Goal: Ask a question: Seek information or help from site administrators or community

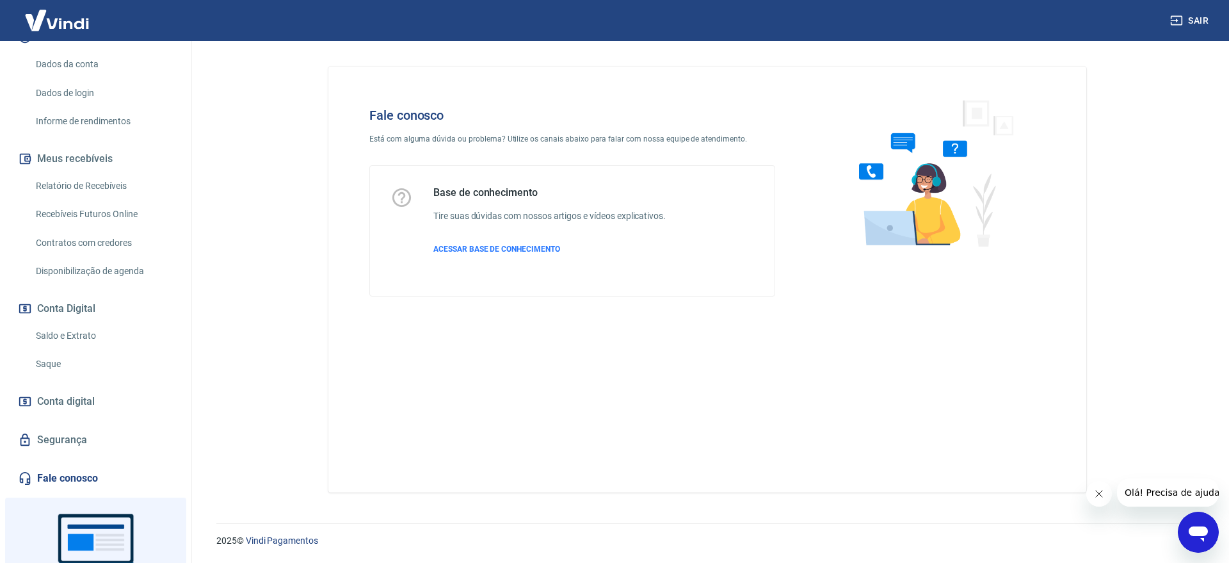
scroll to position [180, 0]
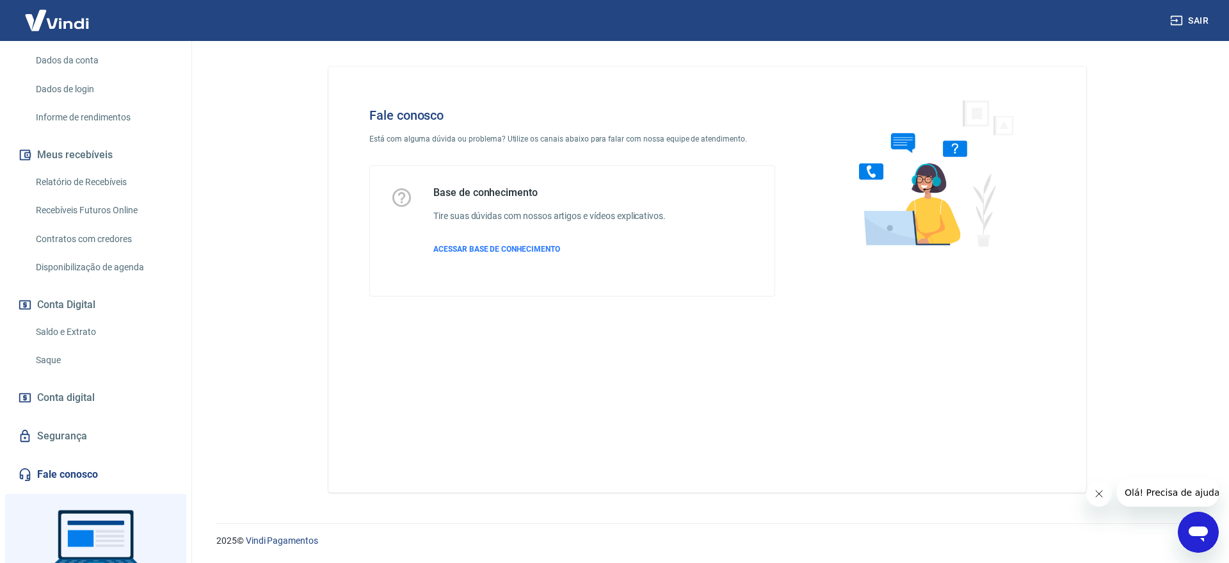
click at [1205, 529] on icon "Abrir janela de mensagens" at bounding box center [1198, 533] width 19 height 15
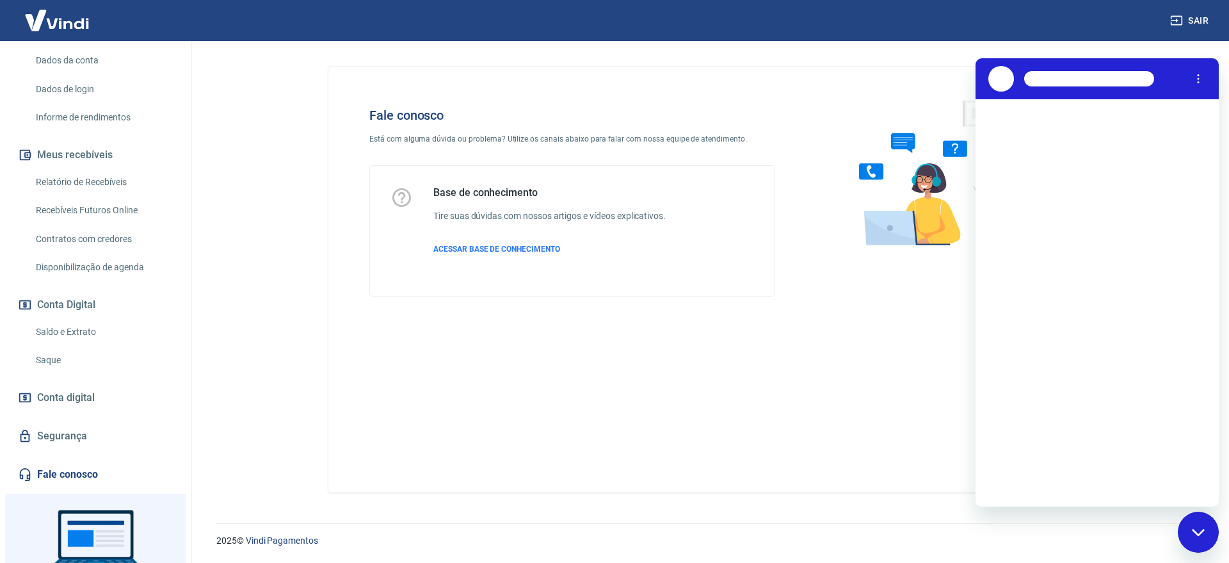
scroll to position [0, 0]
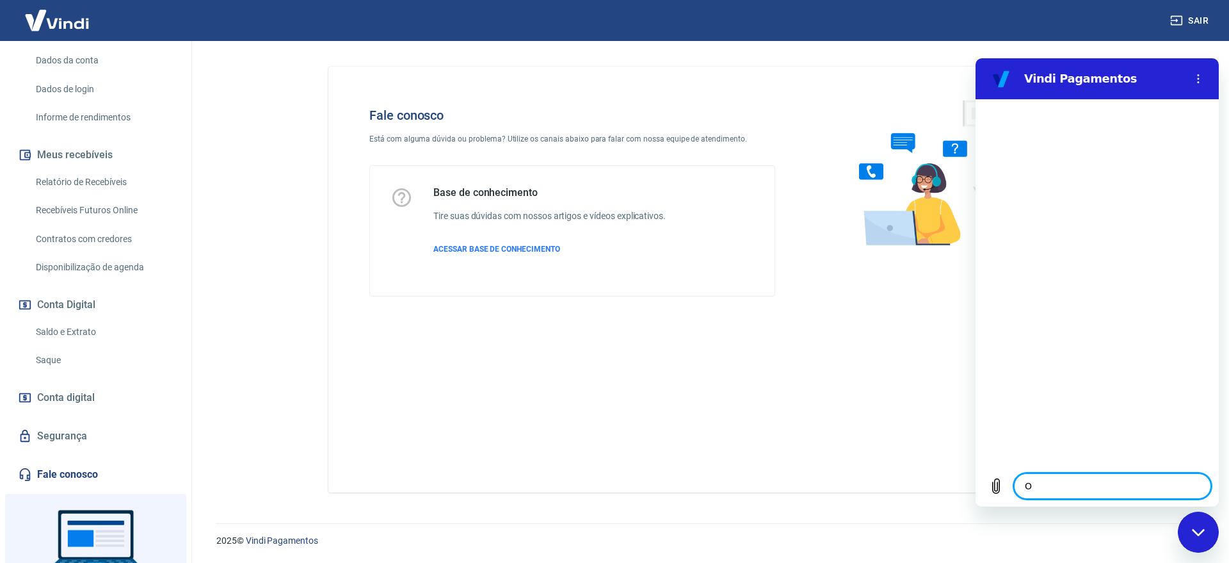
type textarea "OL"
type textarea "x"
type textarea "OLÁ"
type textarea "x"
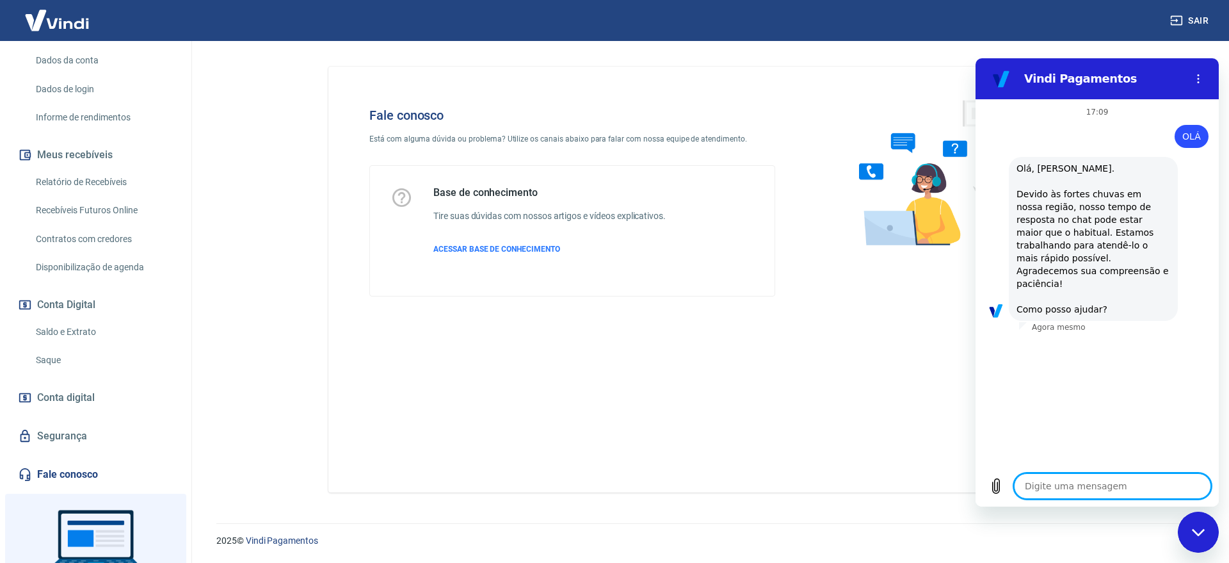
scroll to position [122, 0]
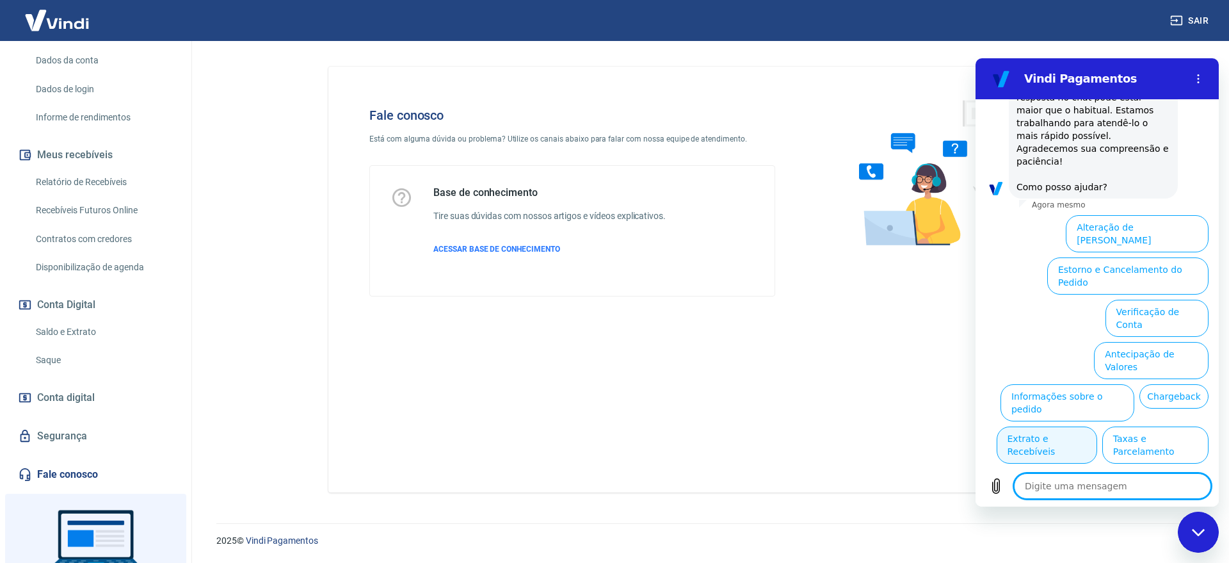
click at [1097, 426] on button "Extrato e Recebíveis" at bounding box center [1047, 444] width 100 height 37
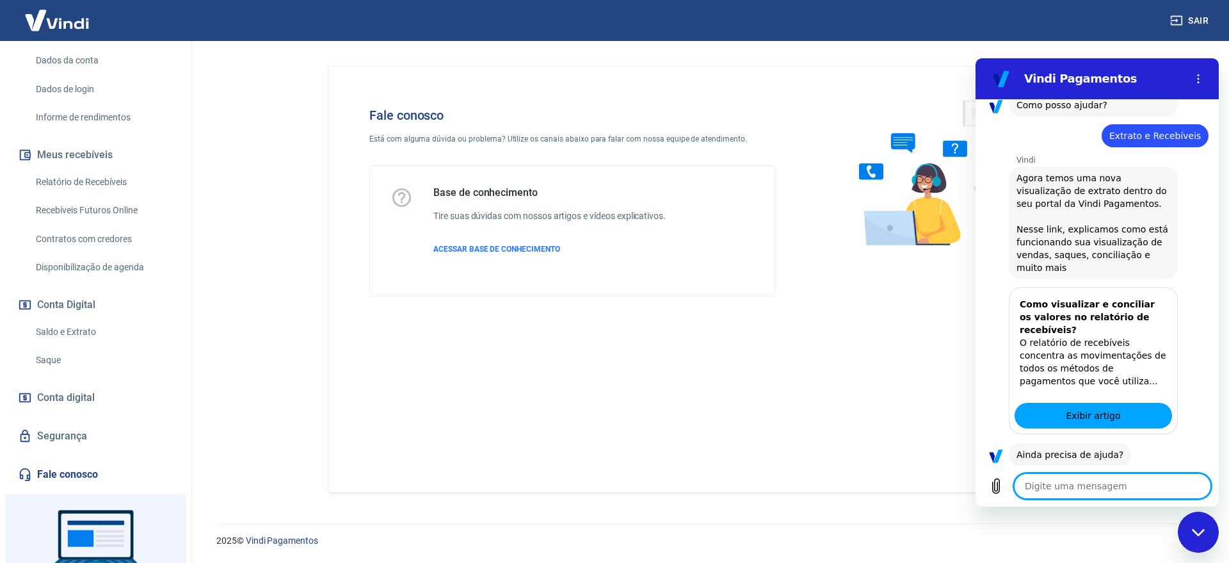
scroll to position [236, 0]
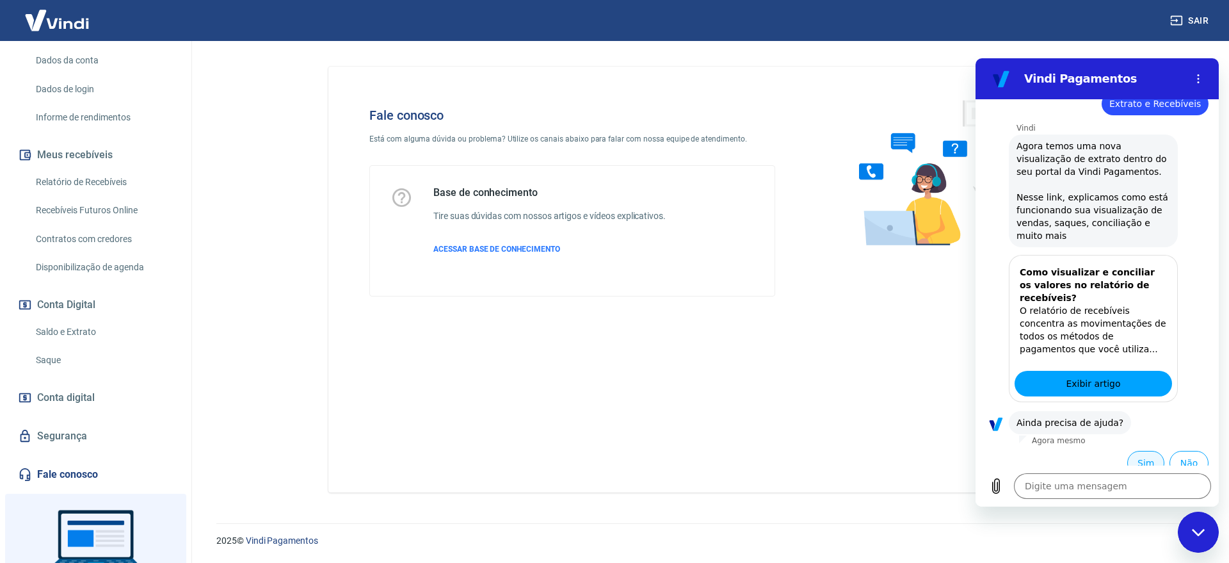
click at [1137, 452] on button "Sim" at bounding box center [1145, 463] width 37 height 24
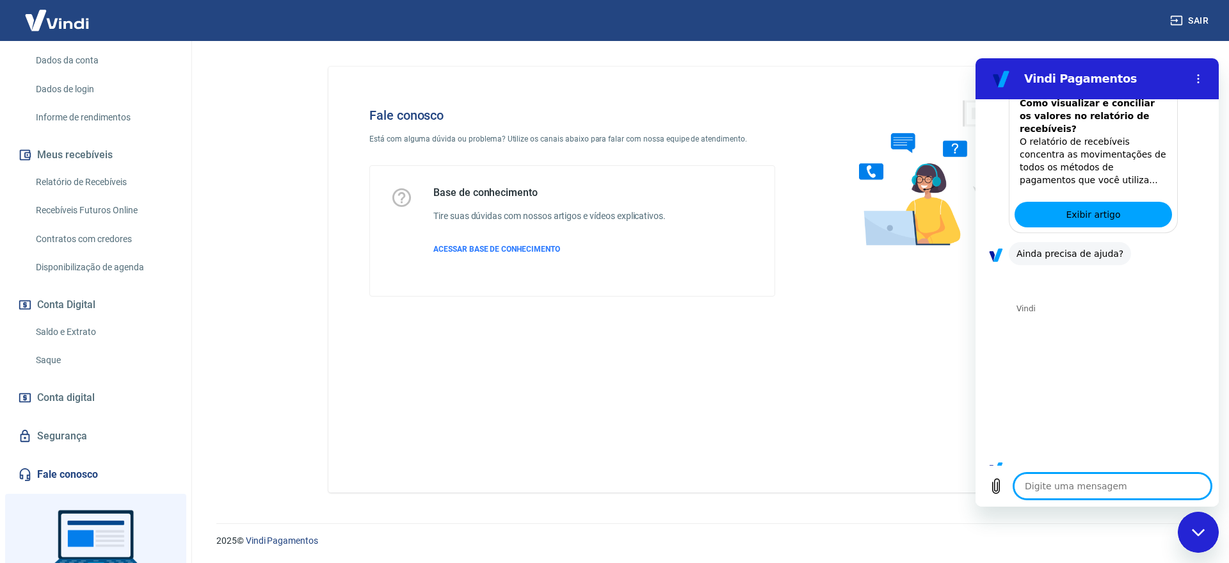
scroll to position [673, 0]
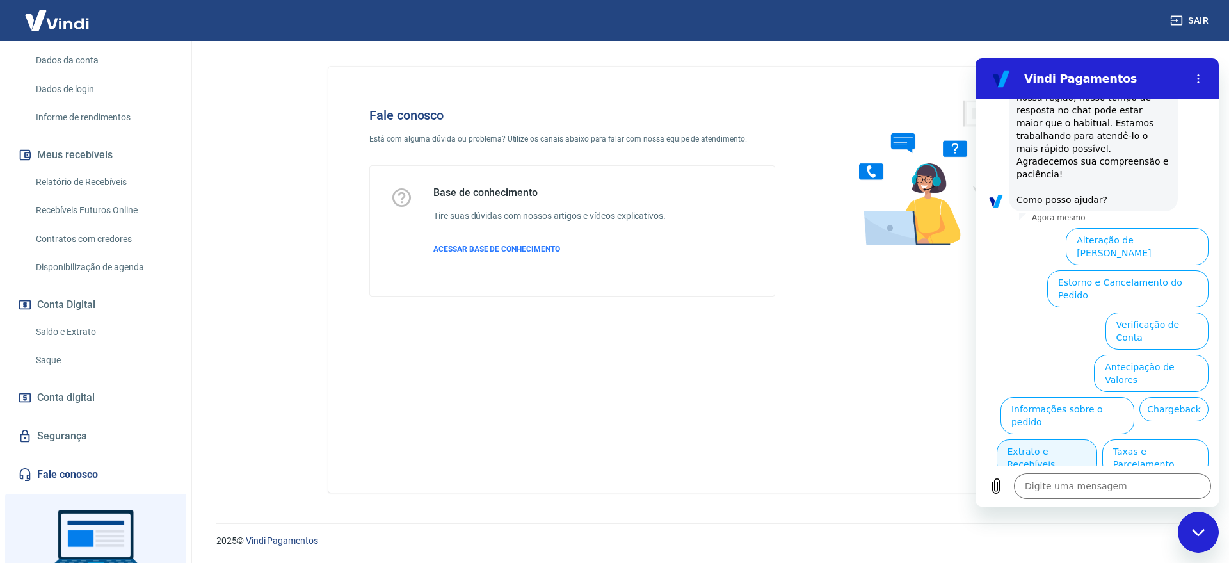
click at [1097, 439] on button "Extrato e Recebíveis" at bounding box center [1047, 457] width 100 height 37
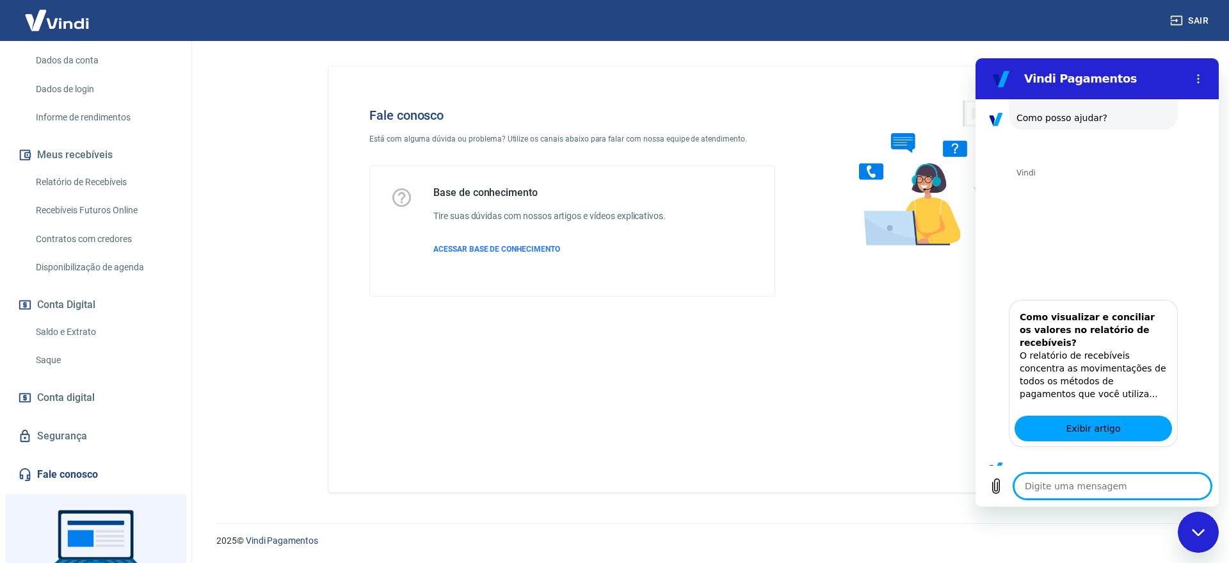
scroll to position [787, 0]
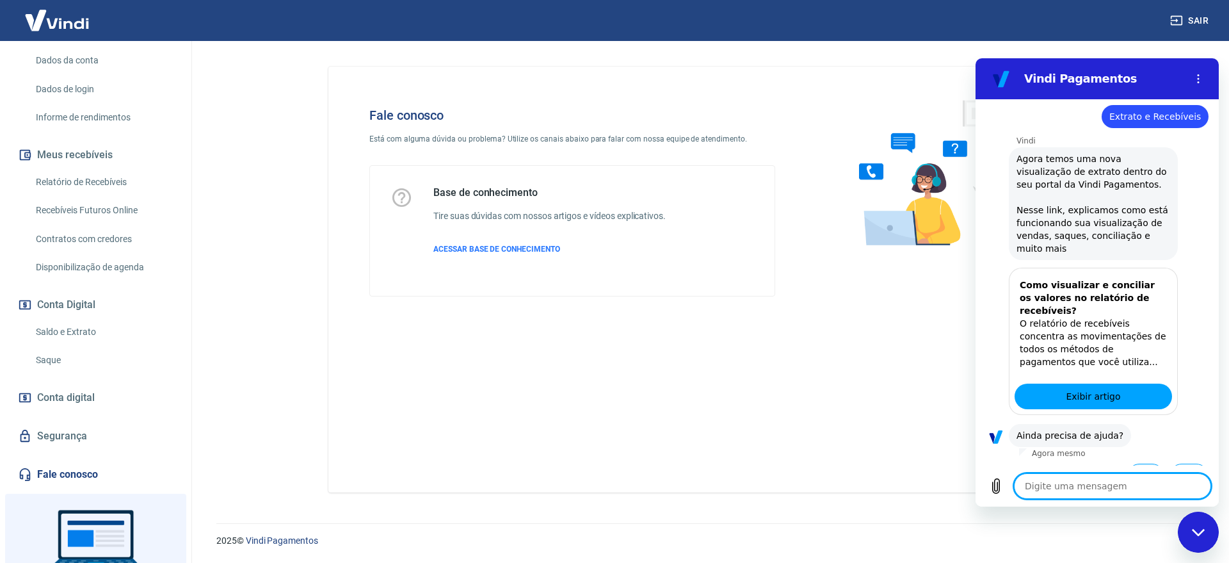
click at [1136, 463] on button "Sim" at bounding box center [1145, 475] width 37 height 24
type textarea "x"
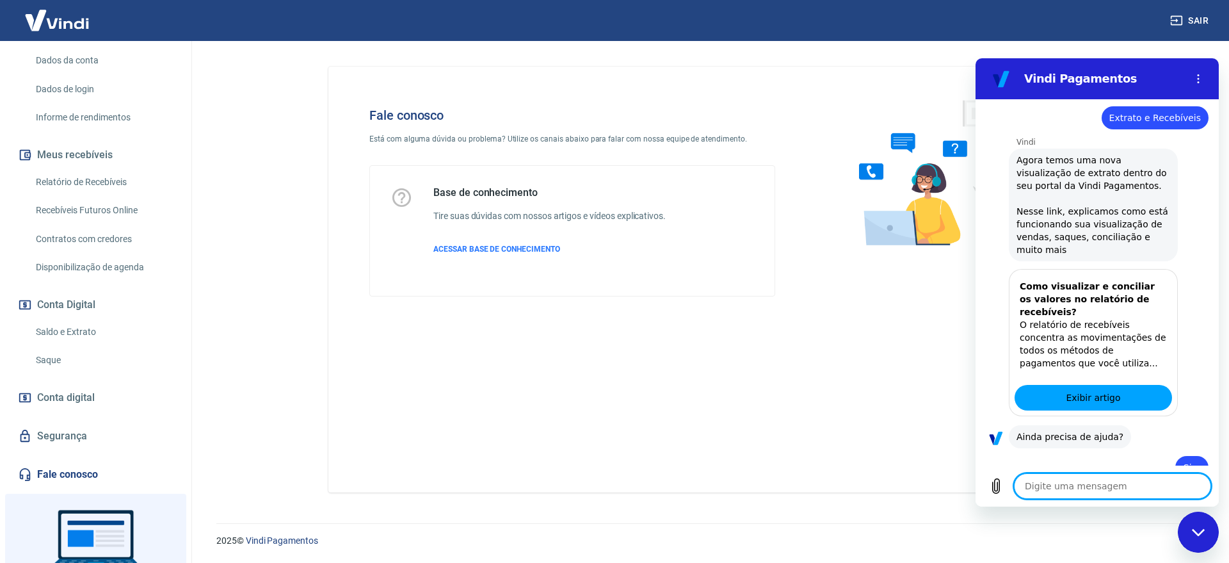
scroll to position [788, 0]
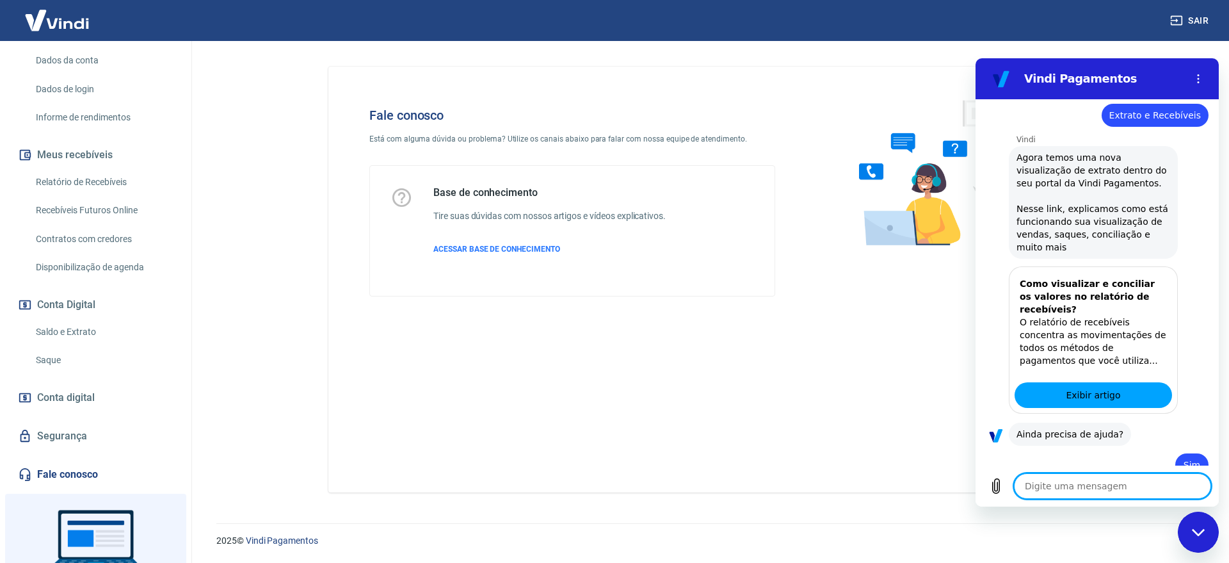
type textarea "T"
type textarea "x"
type textarea "TE"
type textarea "x"
type textarea "TEN"
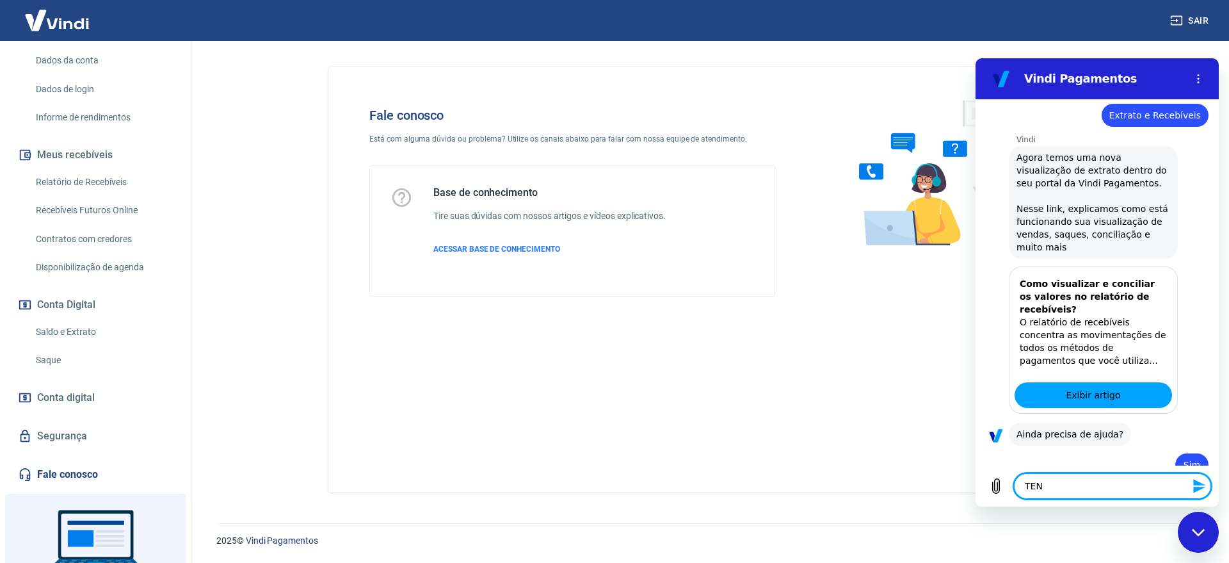
type textarea "x"
type textarea "TE"
type textarea "x"
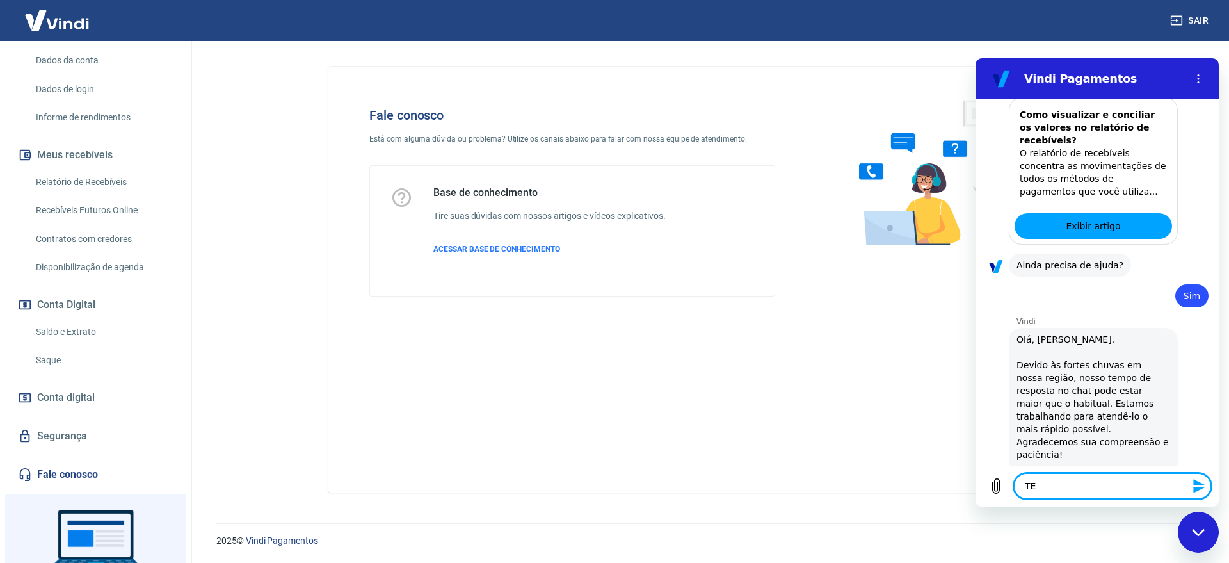
type textarea "T"
type textarea "x"
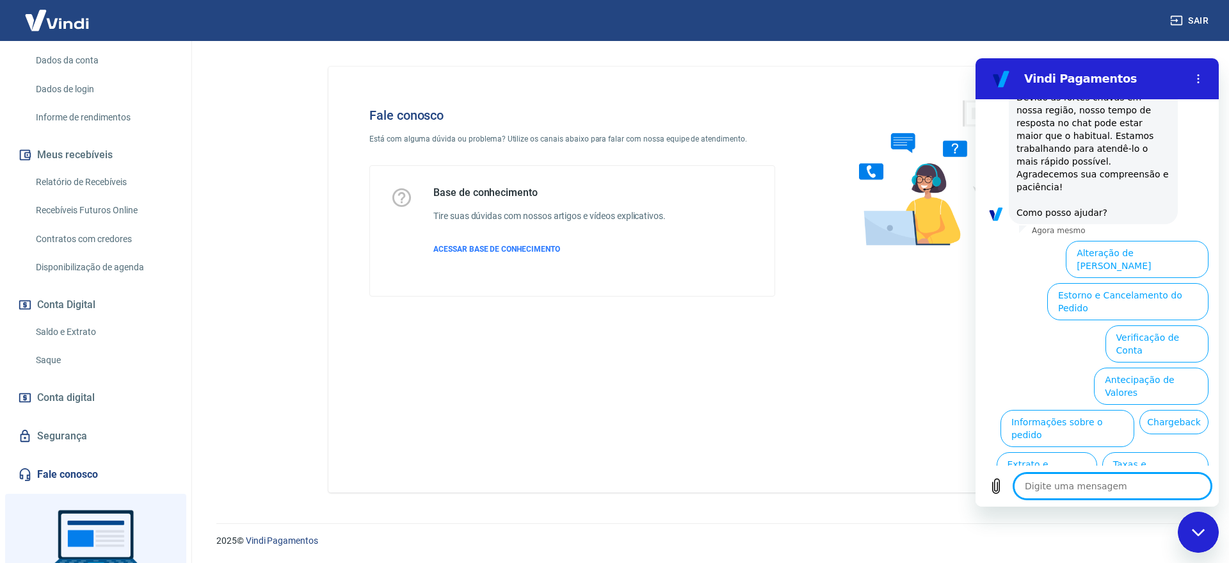
type textarea "A"
type textarea "x"
type textarea "AT"
type textarea "x"
type textarea "ATE"
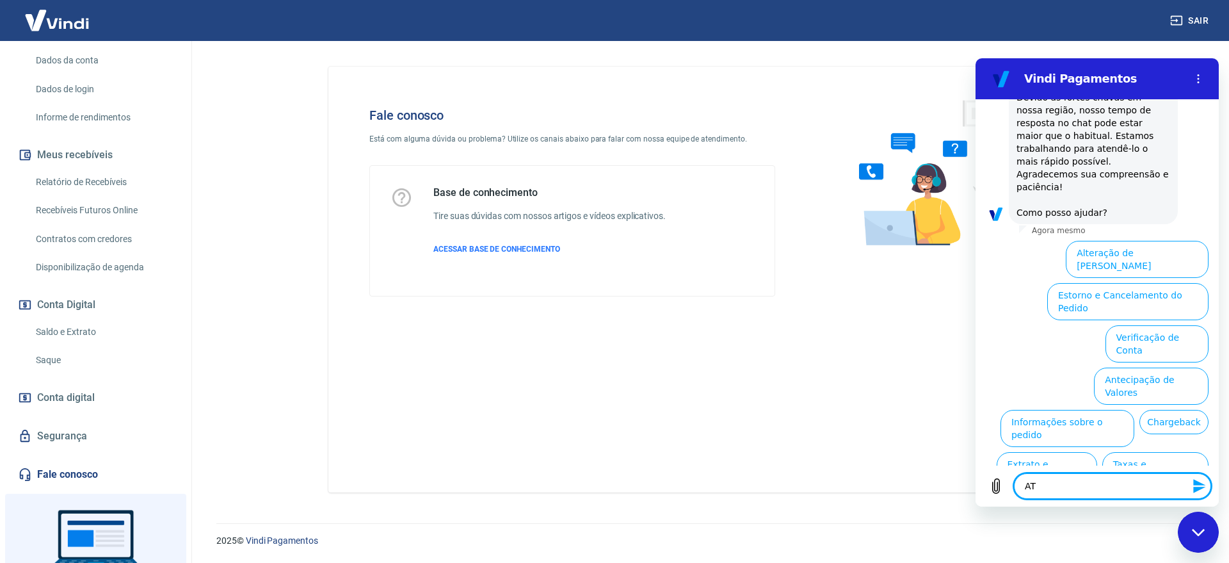
type textarea "x"
type textarea "[GEOGRAPHIC_DATA]"
type textarea "x"
type textarea "ATEND"
type textarea "x"
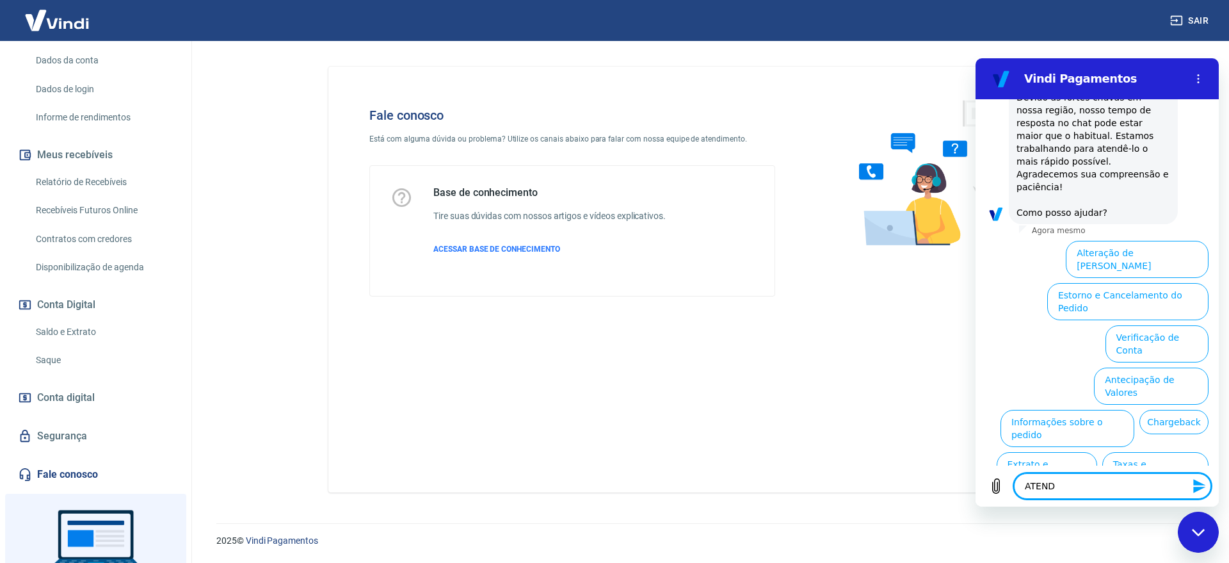
type textarea "ATENDE"
type textarea "x"
type textarea "ATENDEN"
type textarea "x"
type textarea "ATENDENT"
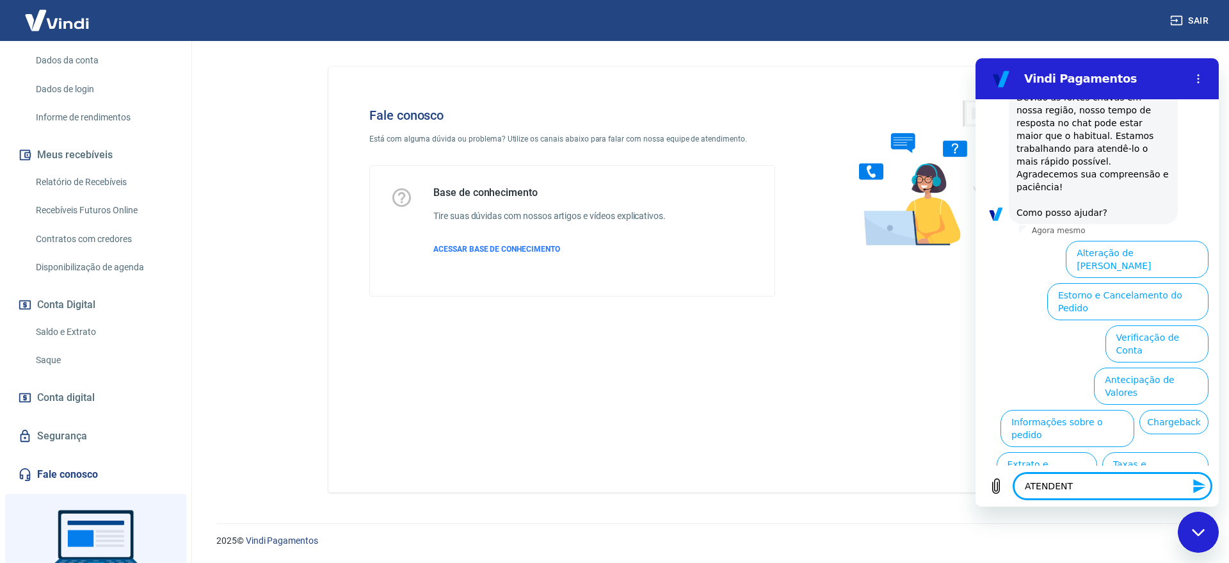
type textarea "x"
type textarea "ATENDENTE"
type textarea "x"
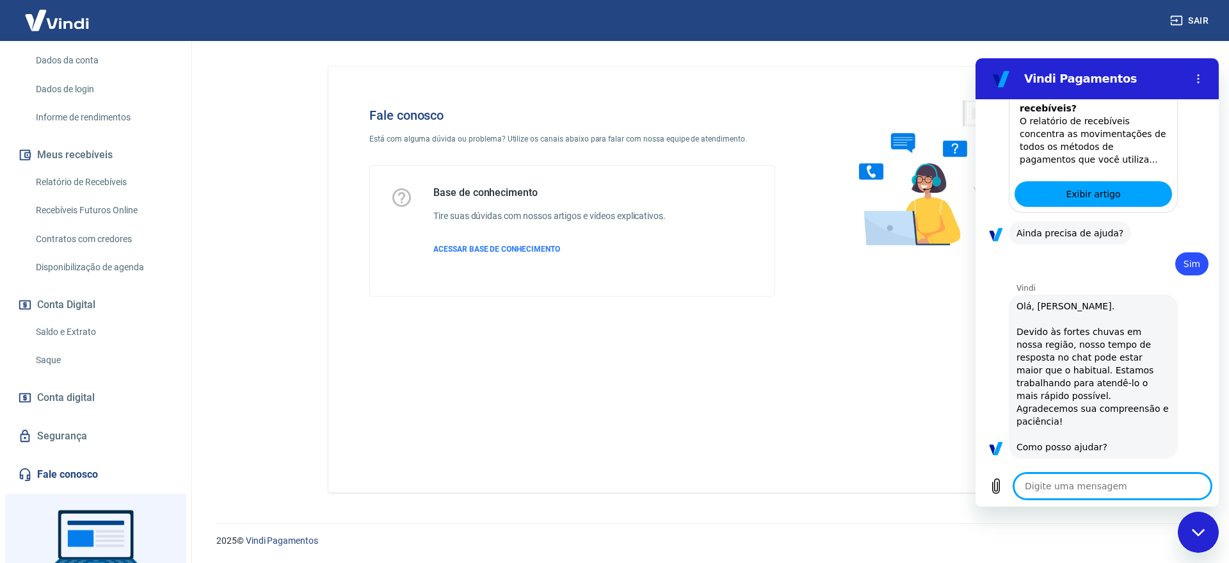
type textarea "x"
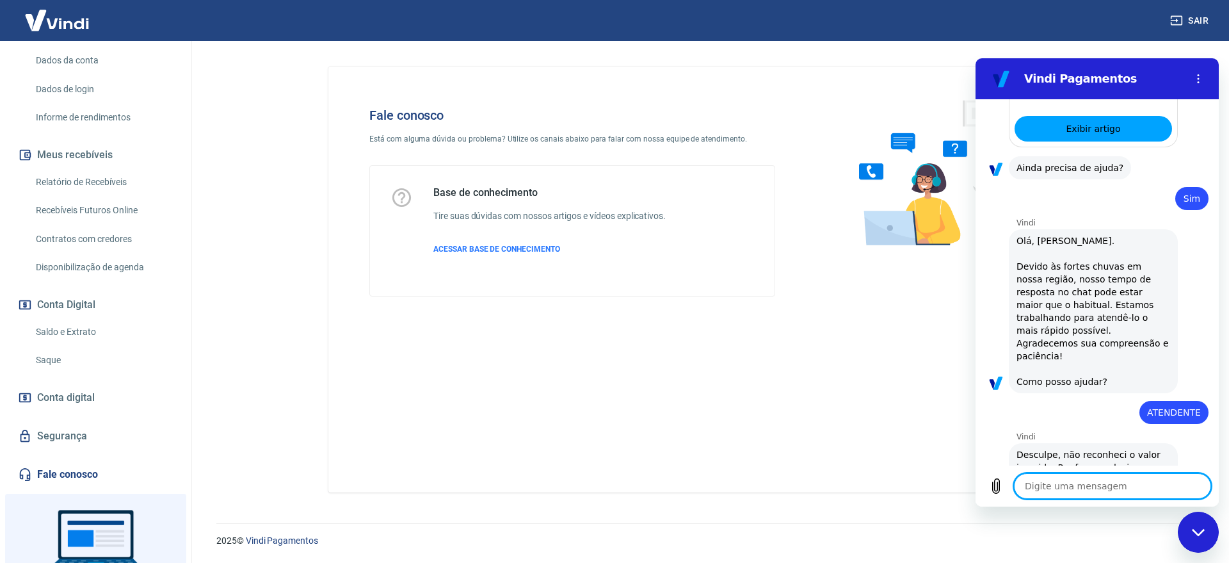
scroll to position [1057, 0]
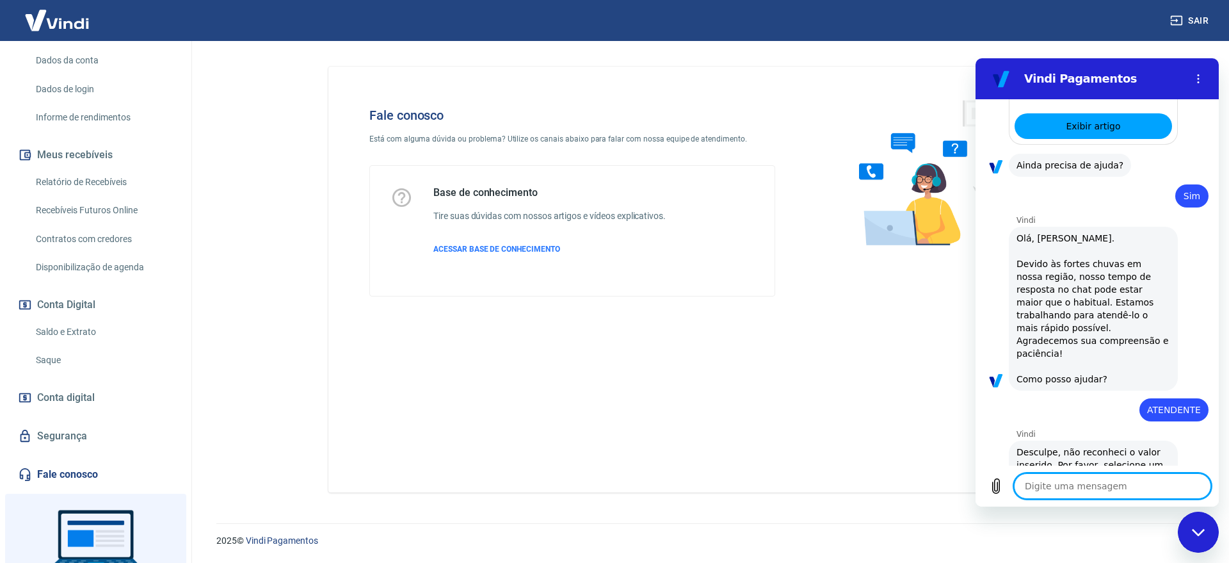
type textarea "A"
type textarea "x"
type textarea "AT"
type textarea "x"
type textarea "ATE"
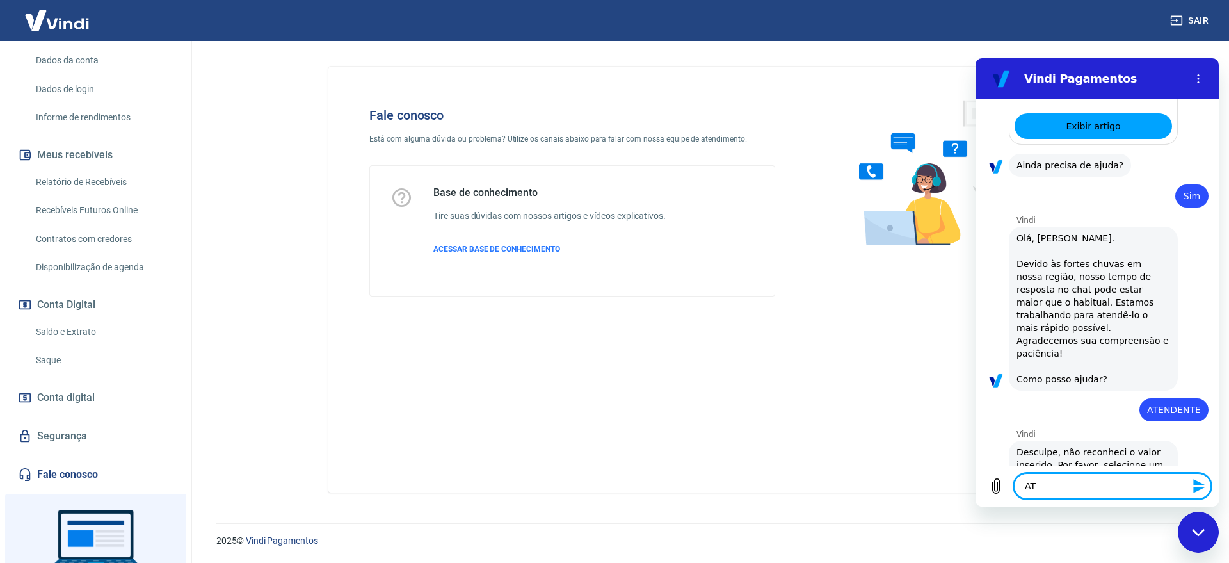
type textarea "x"
type textarea "[GEOGRAPHIC_DATA]"
type textarea "x"
type textarea "ATEND"
type textarea "x"
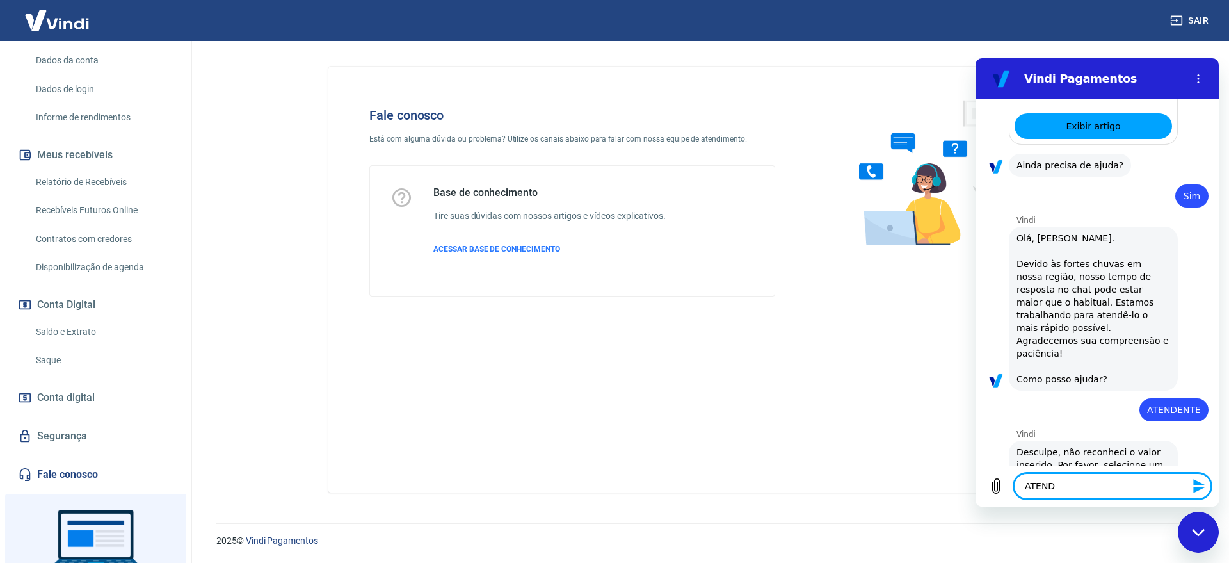
type textarea "ATENDE"
type textarea "x"
type textarea "ATENDEN"
type textarea "x"
type textarea "ATENDENT"
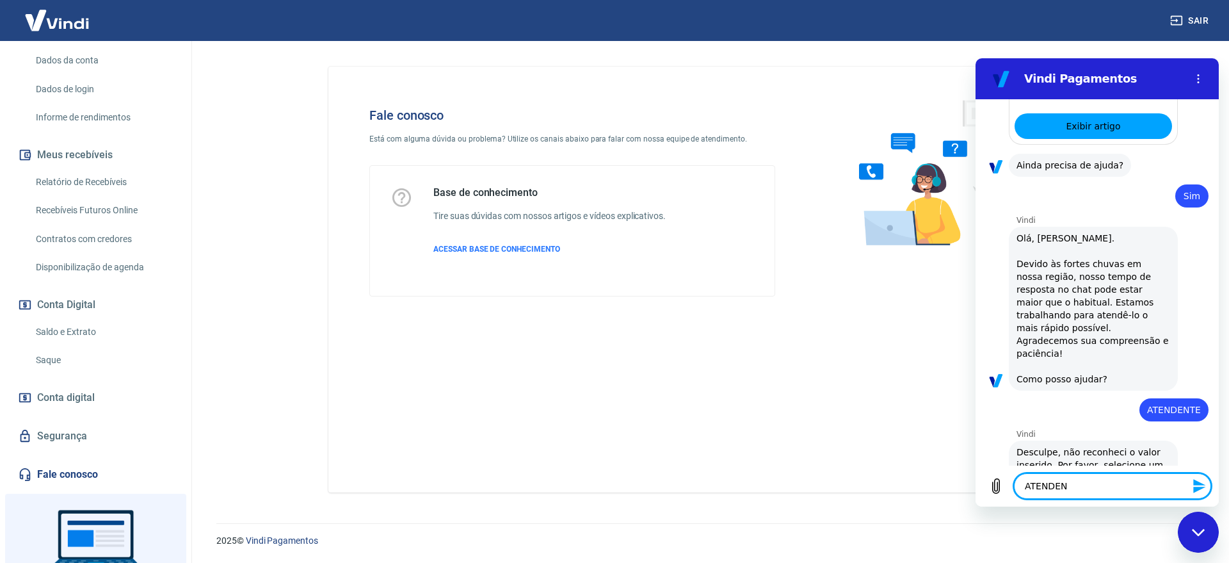
type textarea "x"
type textarea "ATENDENTE"
type textarea "x"
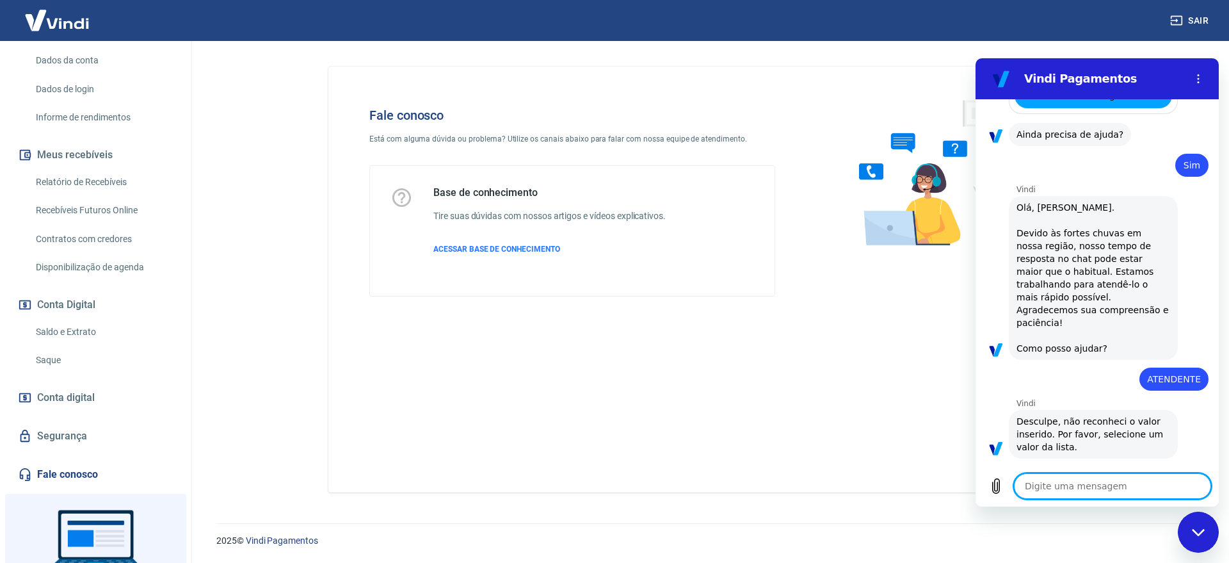
type textarea "x"
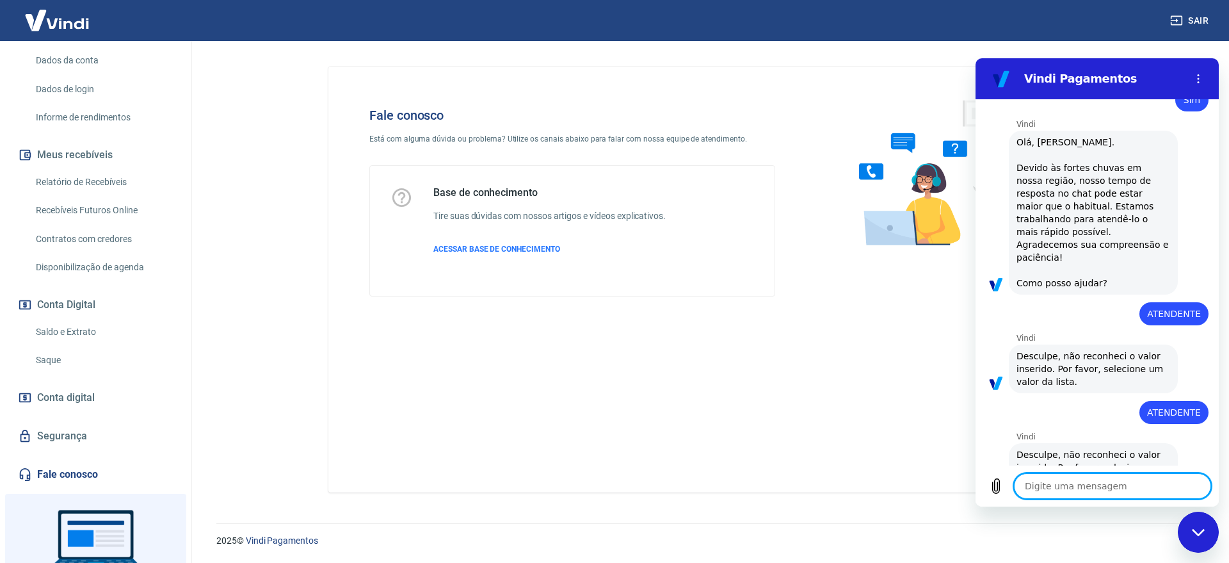
scroll to position [1155, 0]
type textarea "A"
type textarea "x"
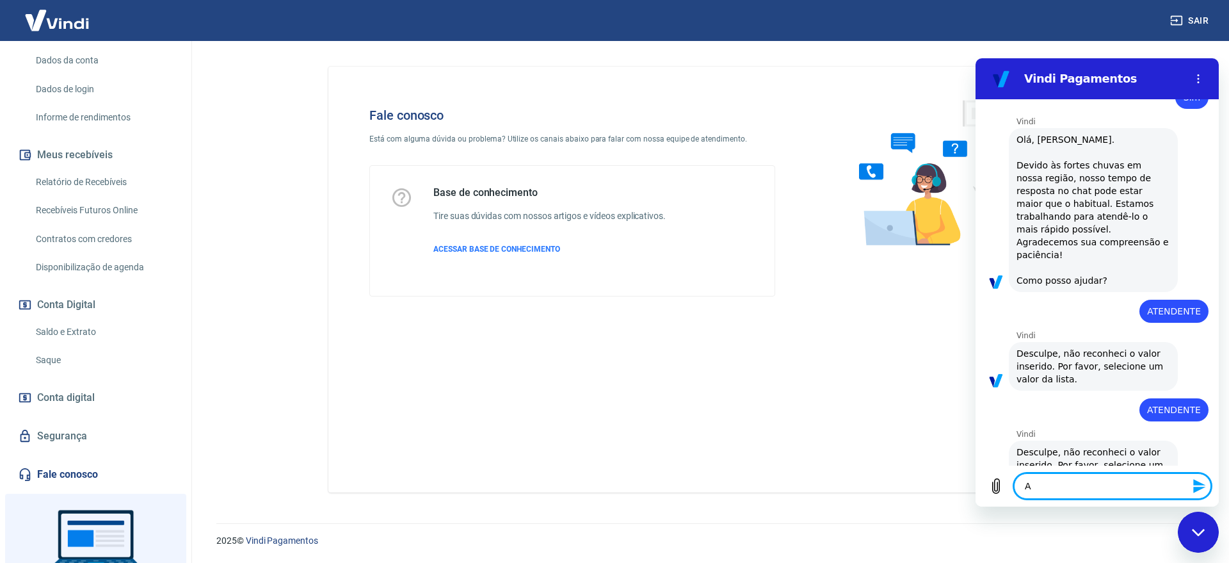
type textarea "AT"
type textarea "x"
type textarea "ATE"
type textarea "x"
type textarea "[GEOGRAPHIC_DATA]"
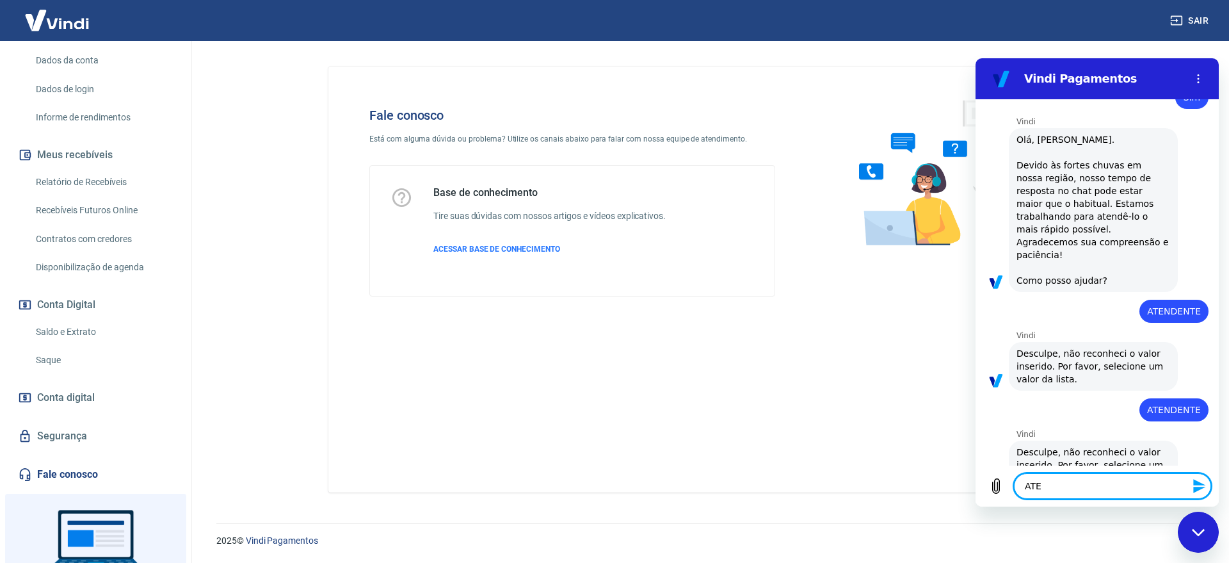
type textarea "x"
type textarea "ATEND"
type textarea "x"
type textarea "ATENDE"
type textarea "x"
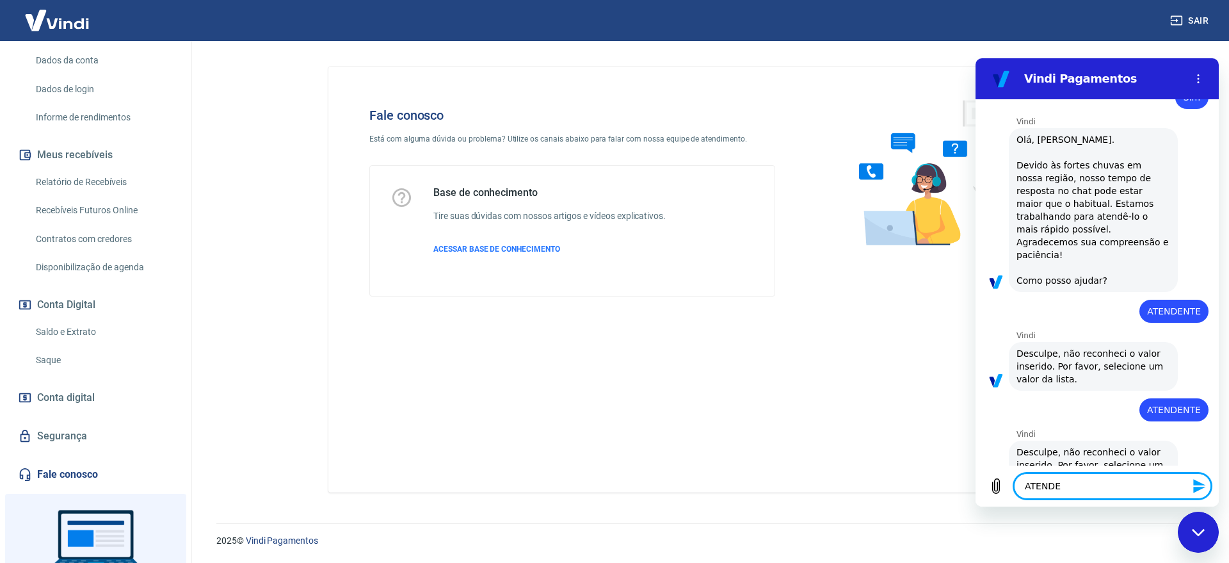
type textarea "ATENDEN"
type textarea "x"
type textarea "ATENDENT"
type textarea "x"
type textarea "ATENDENTE"
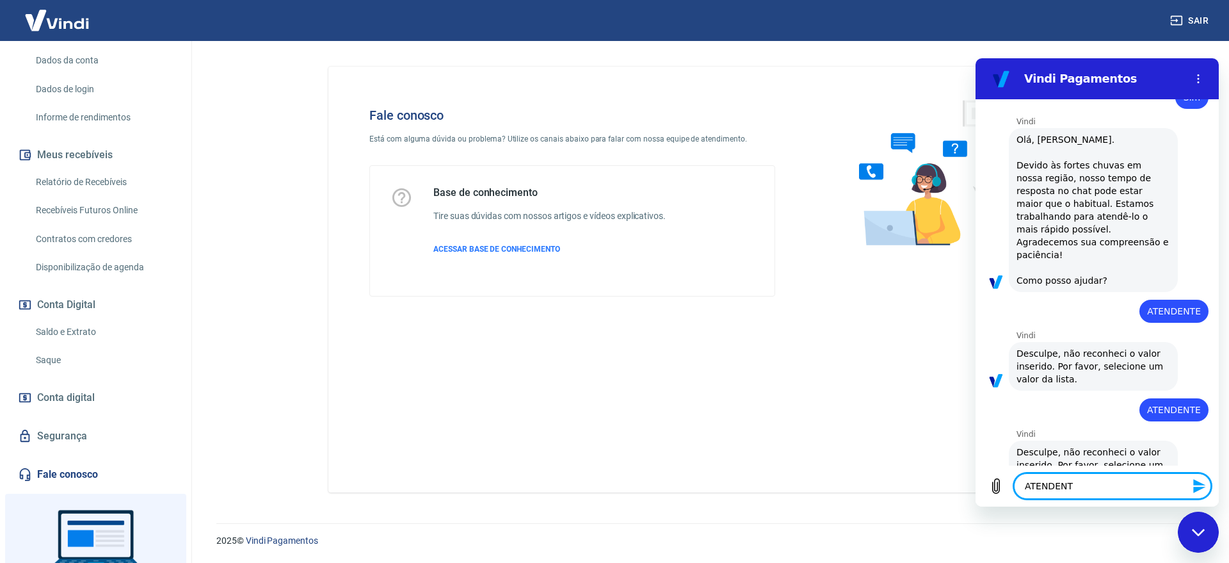
type textarea "x"
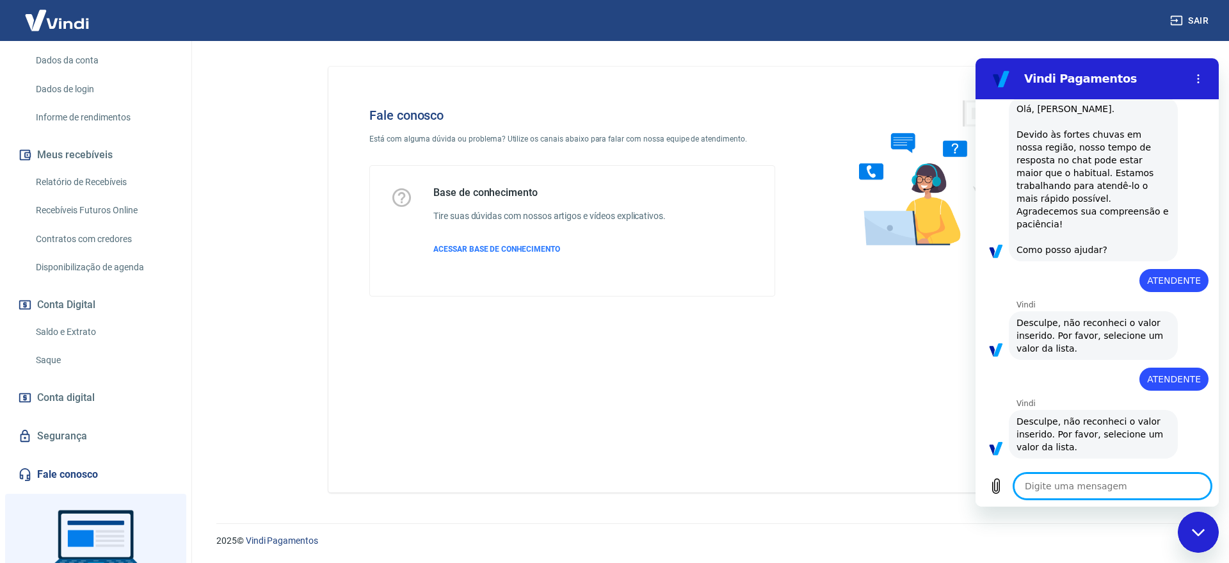
type textarea "x"
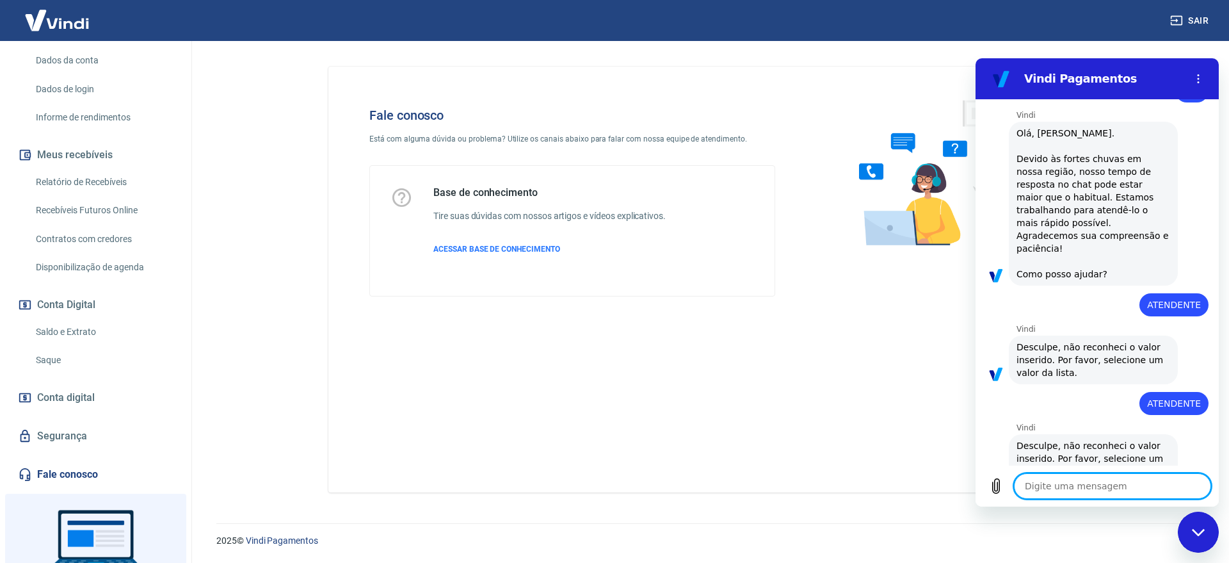
scroll to position [1254, 0]
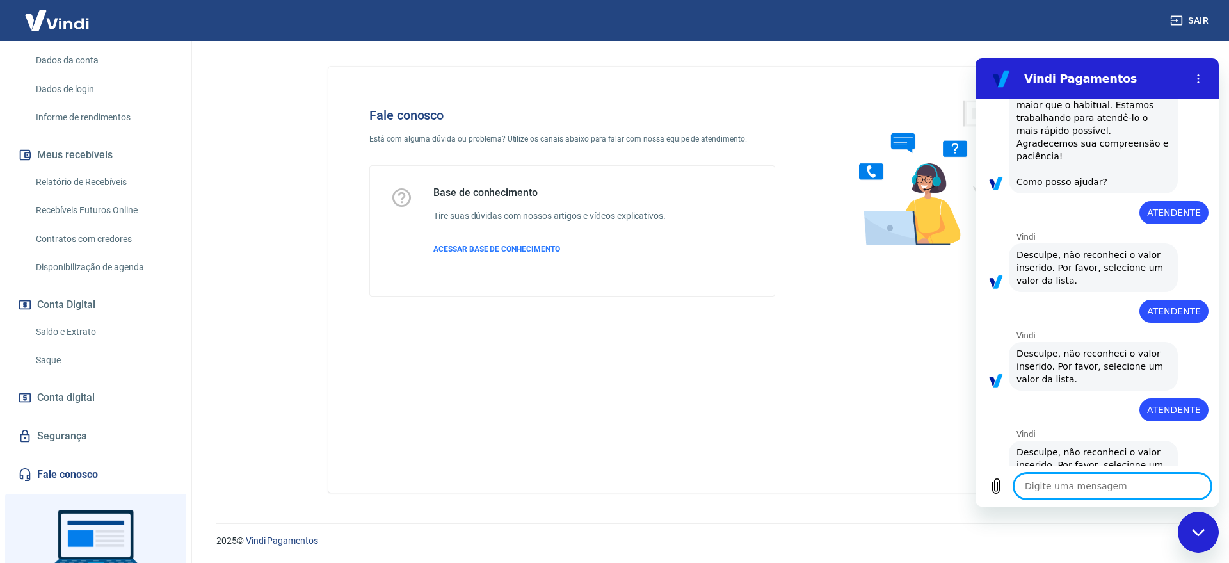
type textarea "A"
type textarea "x"
type textarea "AJ"
type textarea "x"
type textarea "AJU"
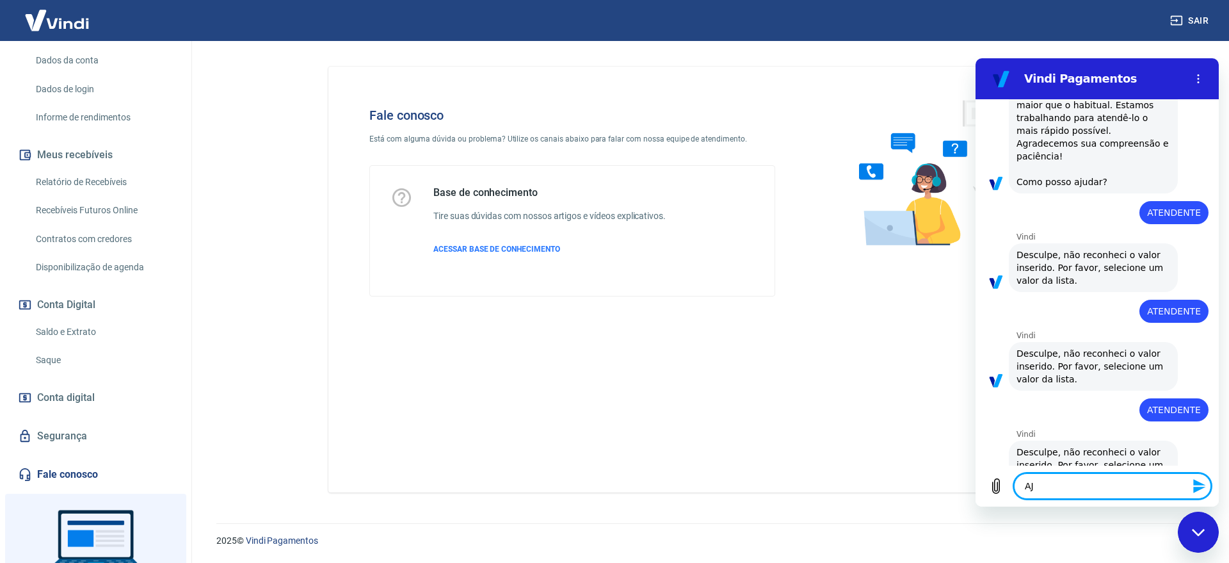
type textarea "x"
type textarea "AJUD"
type textarea "x"
type textarea "AJUDA"
type textarea "x"
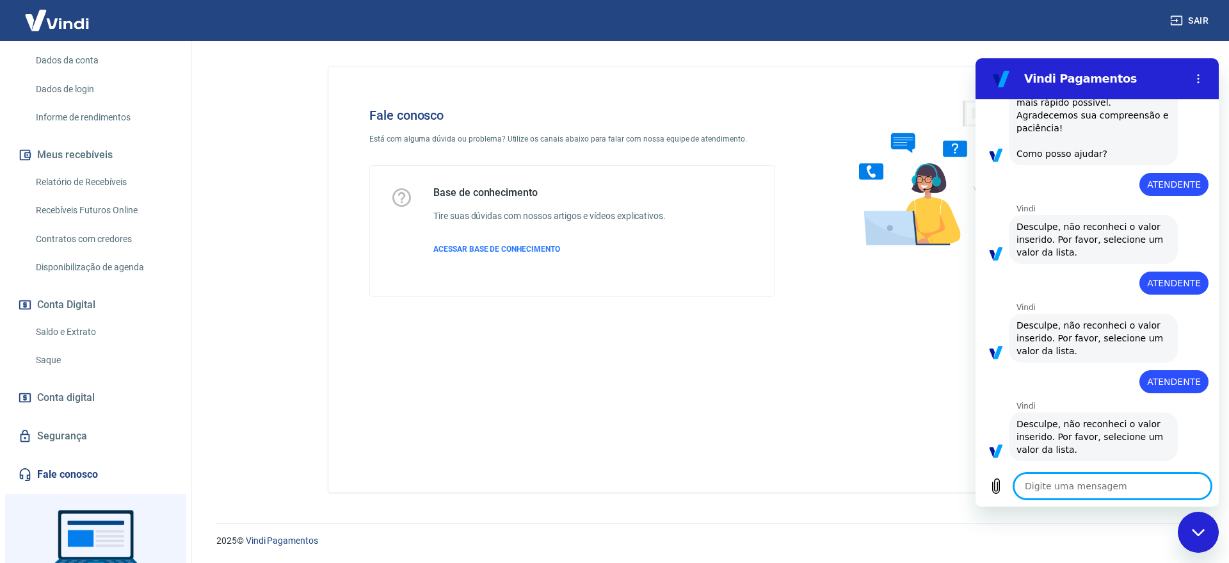
scroll to position [1285, 0]
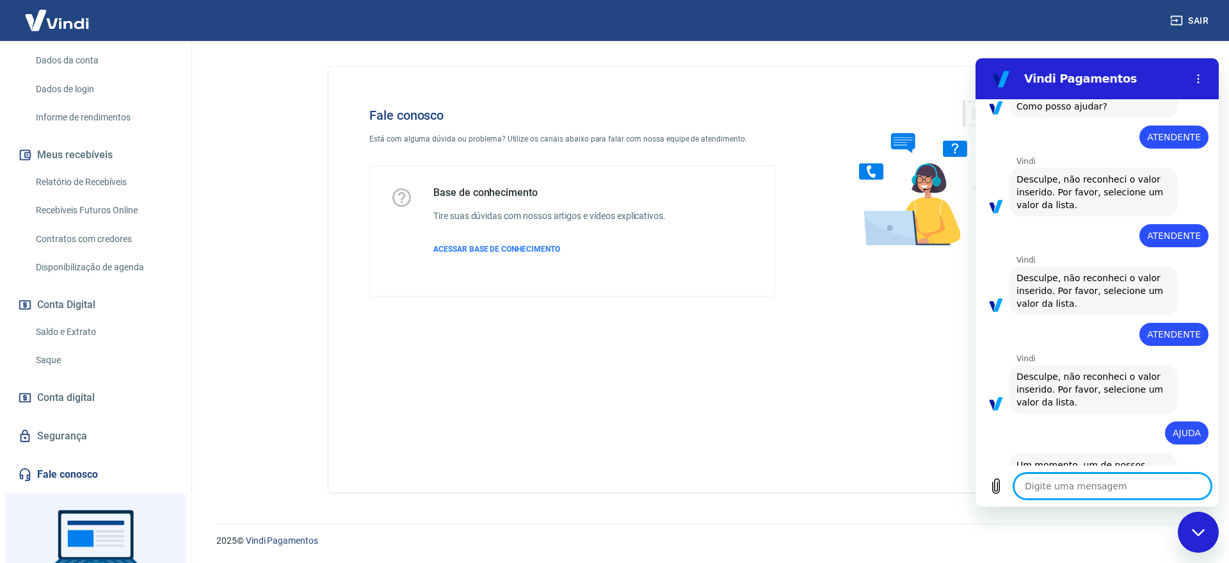
type textarea "x"
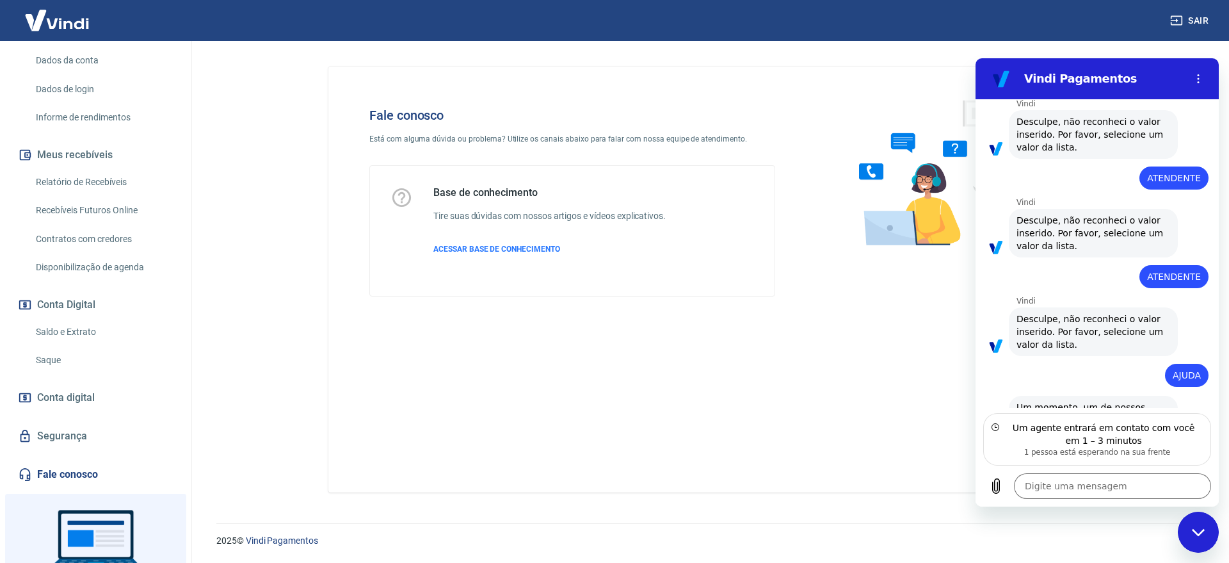
click at [1136, 444] on div "Um agente entrará em contato com você em 1 – 3 minutos" at bounding box center [1103, 434] width 198 height 26
click at [1089, 481] on textarea at bounding box center [1112, 486] width 197 height 26
type textarea "b"
type textarea "x"
type textarea "bo"
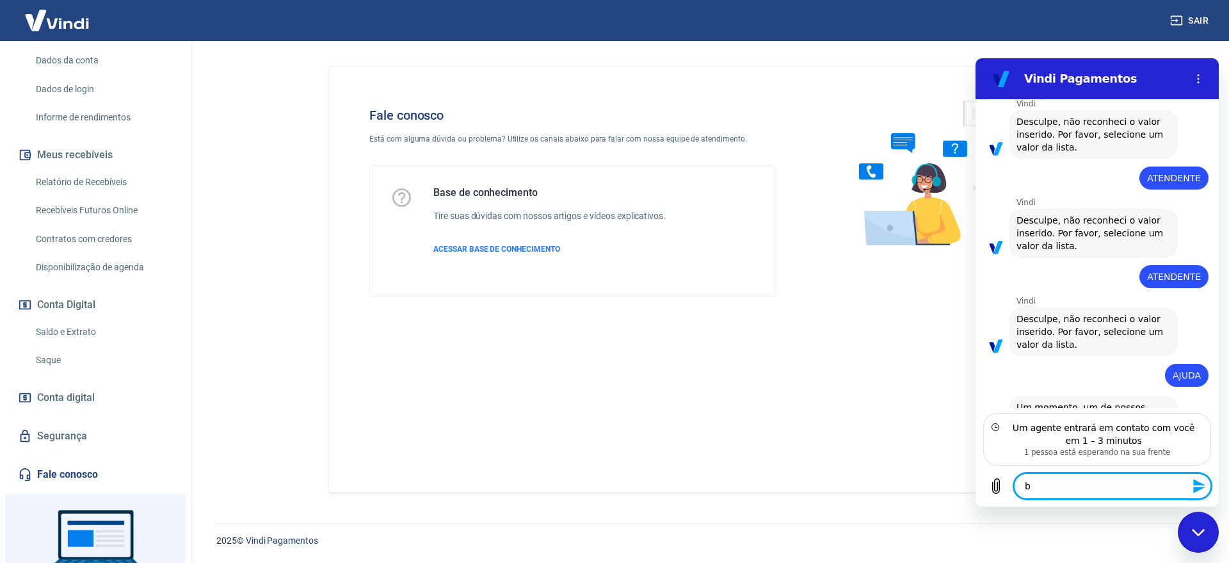
type textarea "x"
type textarea "boa"
type textarea "x"
type textarea "boa"
type textarea "x"
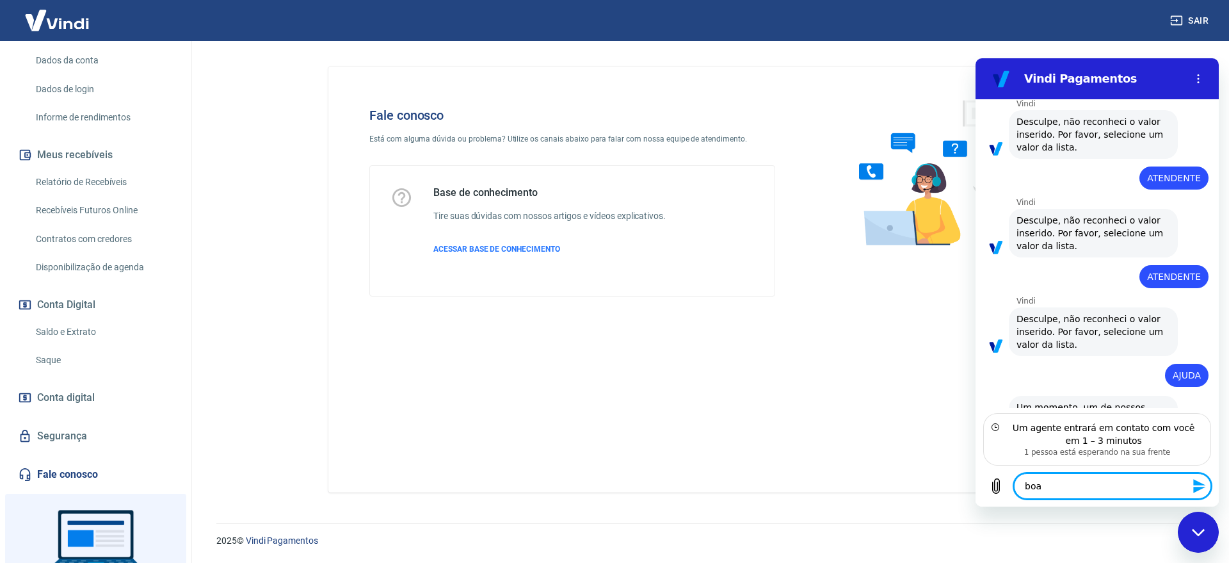
type textarea "boa t"
type textarea "x"
type textarea "boa tr"
type textarea "x"
type textarea "boa tra"
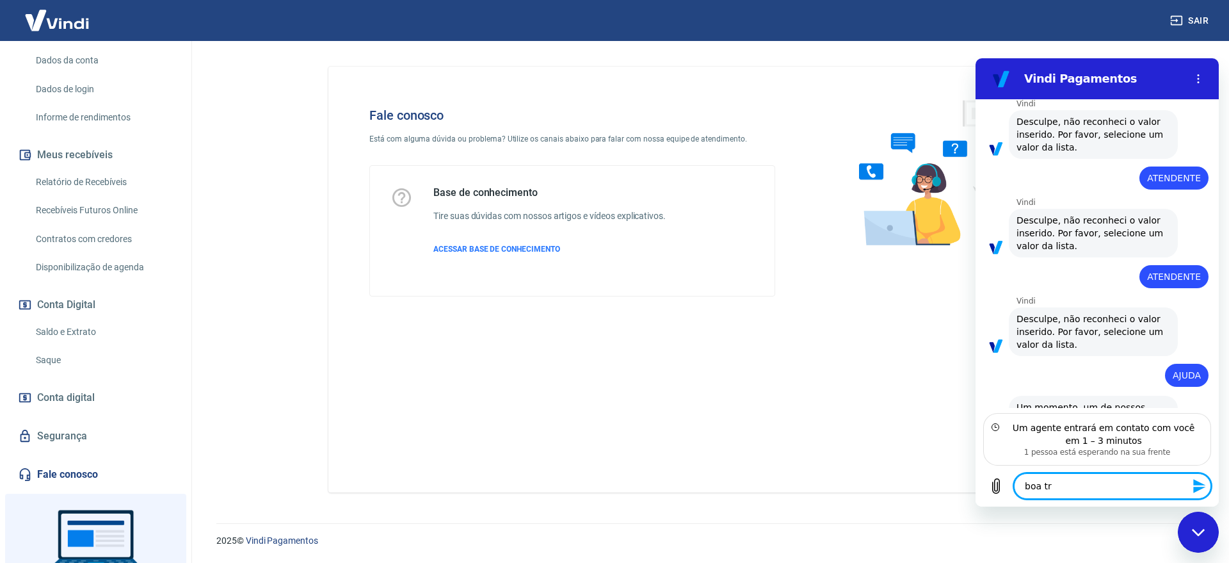
type textarea "x"
type textarea "boa trad"
type textarea "x"
type textarea "boa trade"
type textarea "x"
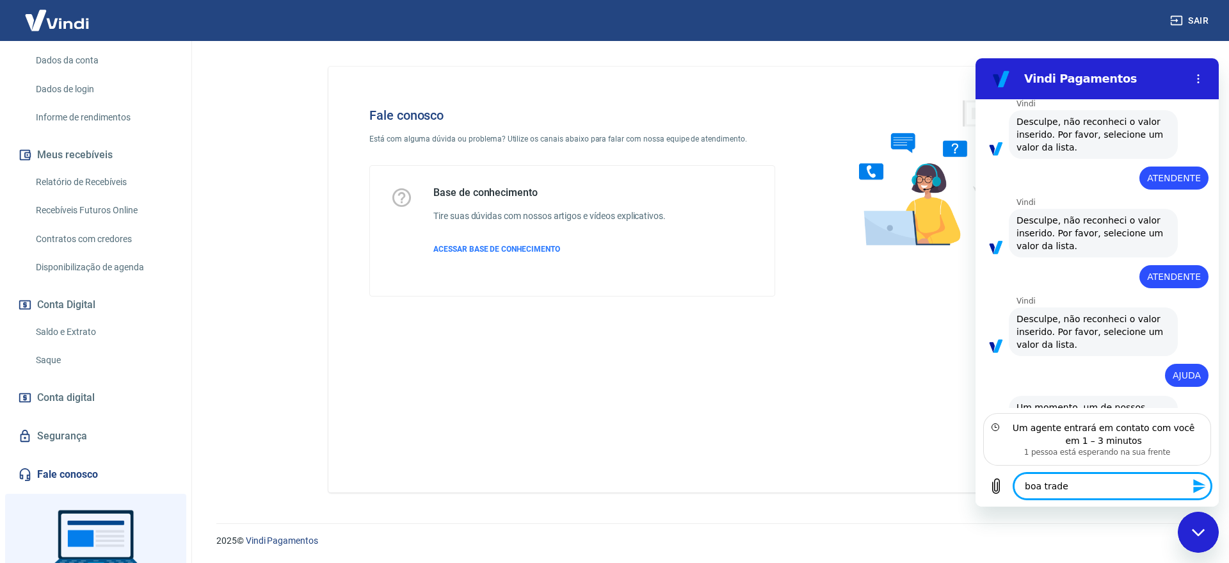
type textarea "boa trade,"
type textarea "x"
type textarea "boa trade,"
type textarea "x"
type textarea "boa trade, g"
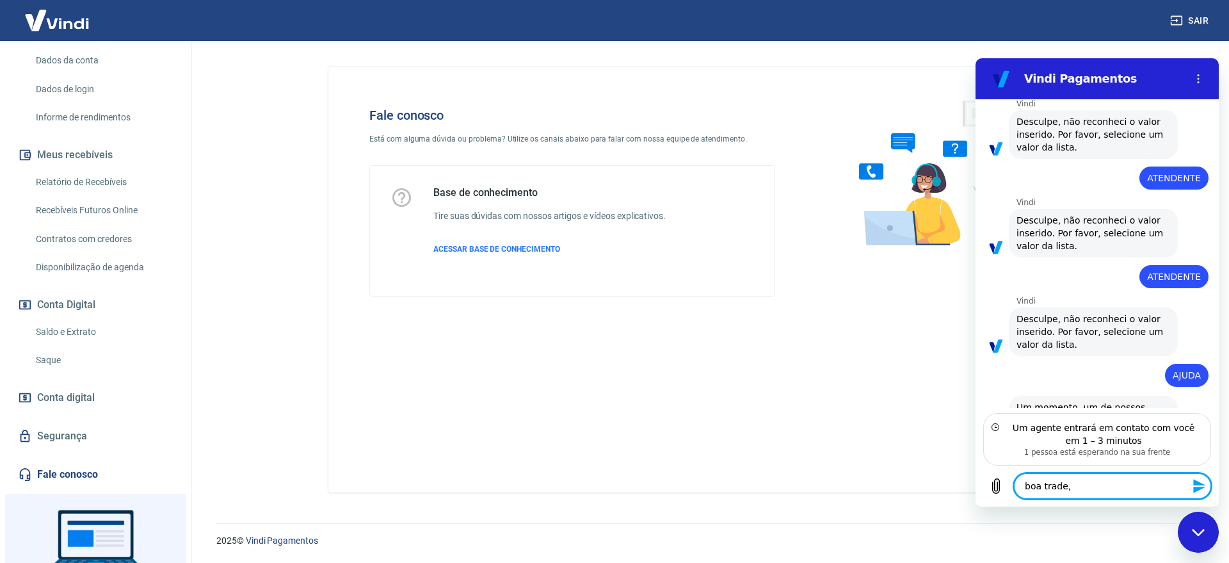
type textarea "x"
type textarea "boa trade, go"
type textarea "x"
type textarea "boa trade, got"
type textarea "x"
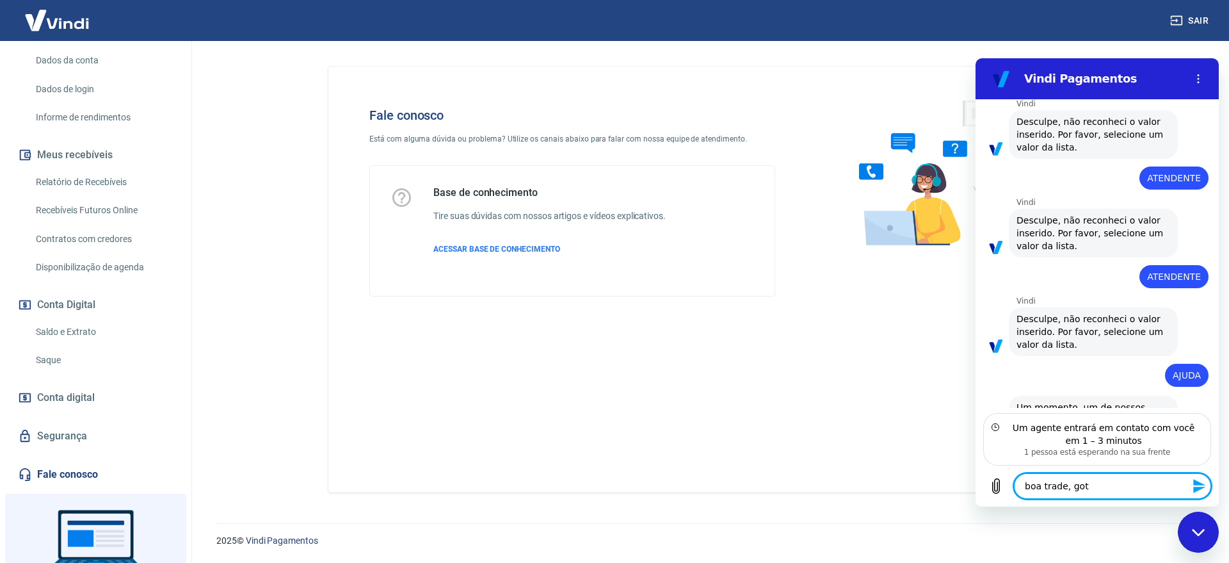
type textarea "boa trade, gota"
type textarea "x"
type textarea "boa trade, got"
type textarea "x"
type textarea "boa trade, gots"
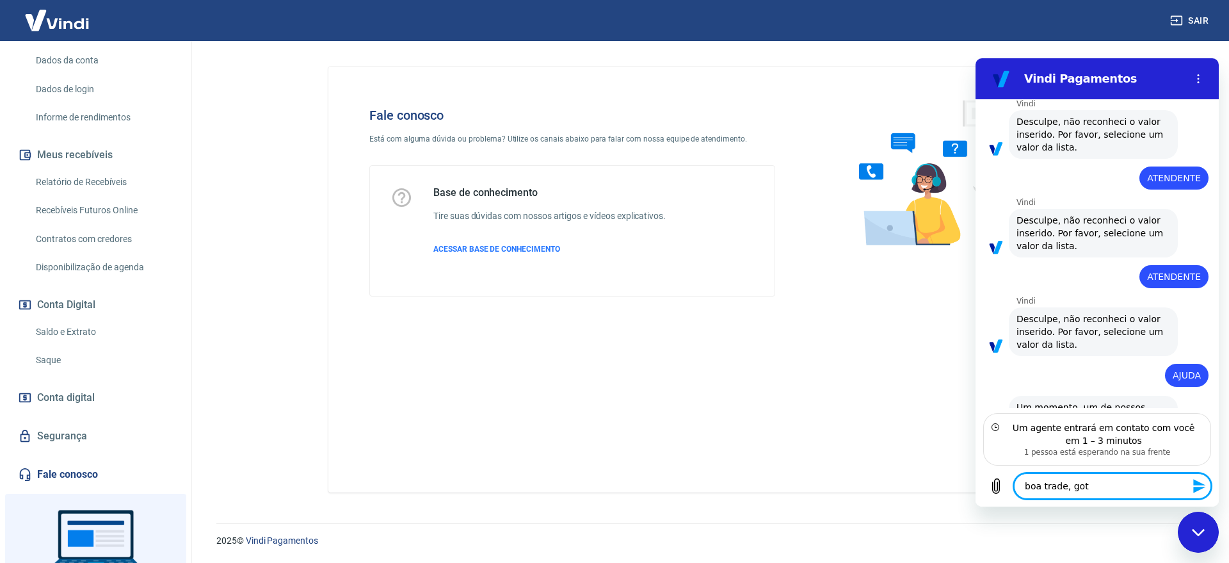
type textarea "x"
type textarea "boa trade, got"
type textarea "x"
type textarea "boa trade, go"
type textarea "x"
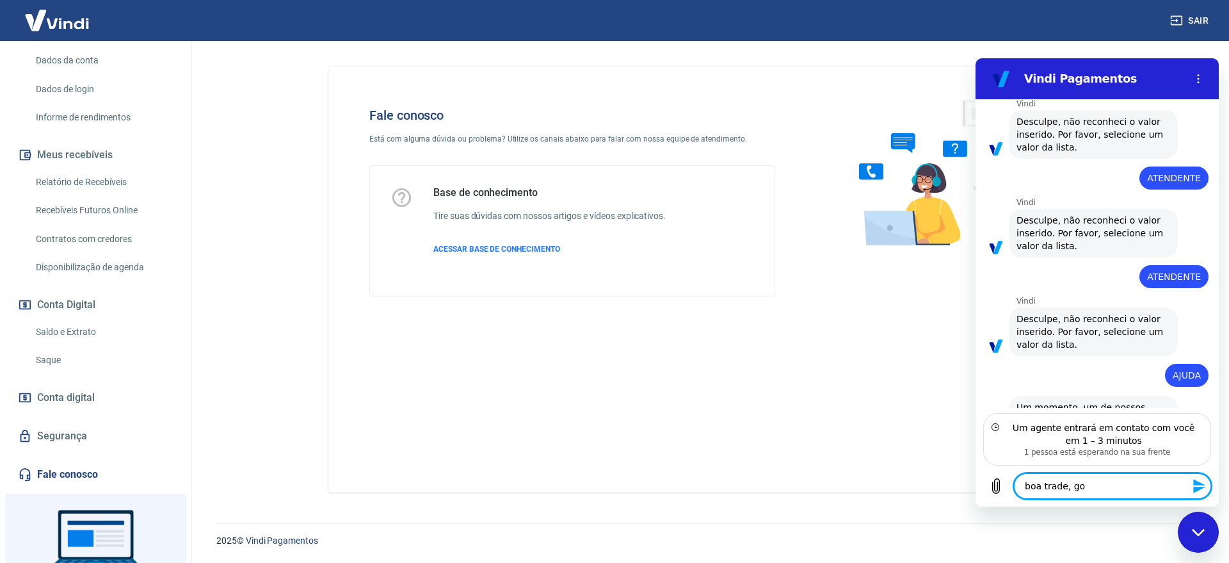
type textarea "boa trade, gos"
type textarea "x"
type textarea "boa trade, gost"
type textarea "x"
type textarea "boa trade, gosta"
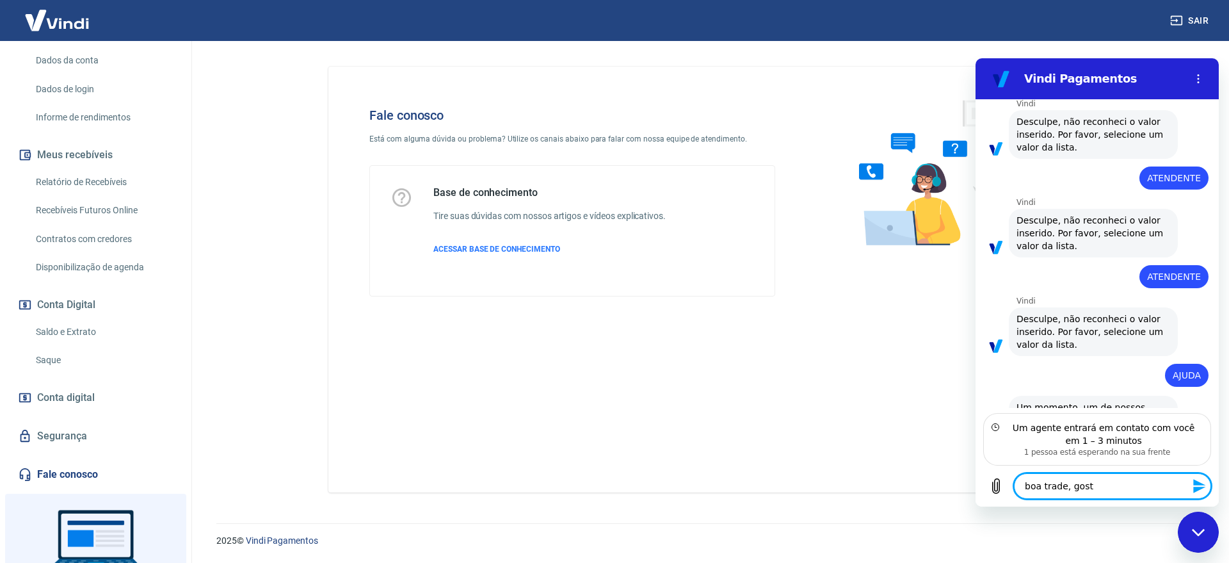
type textarea "x"
type textarea "boa trade, gostar"
type textarea "x"
type textarea "boa trade, gostari"
type textarea "x"
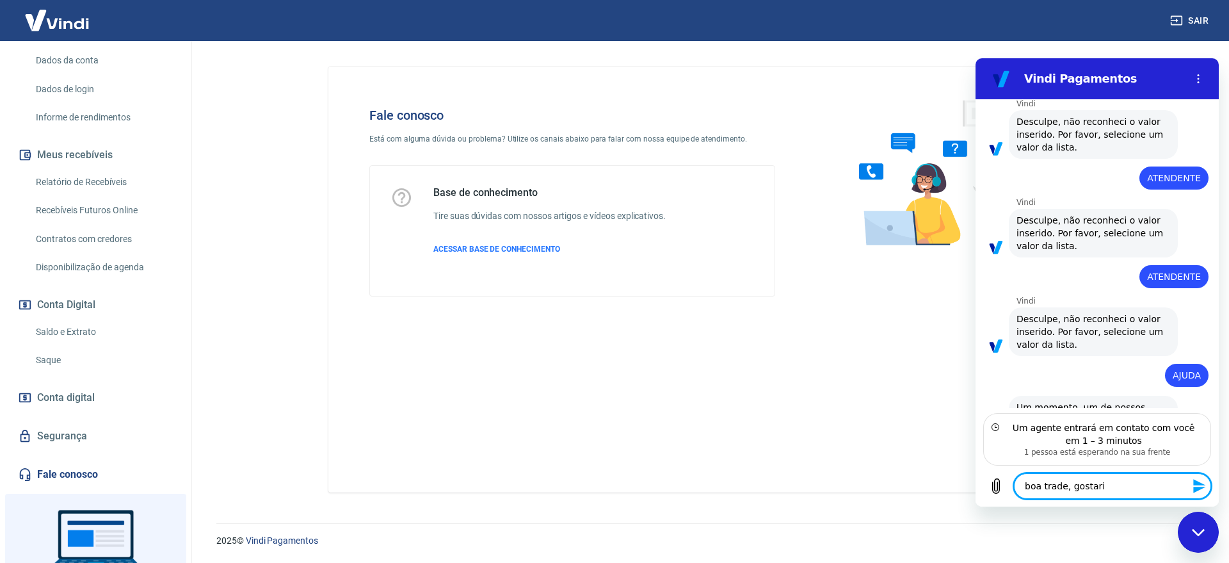
type textarea "boa trade, gostaria"
type textarea "x"
type textarea "boa trade, gostaria"
type textarea "x"
type textarea "boa trade, gostaria d"
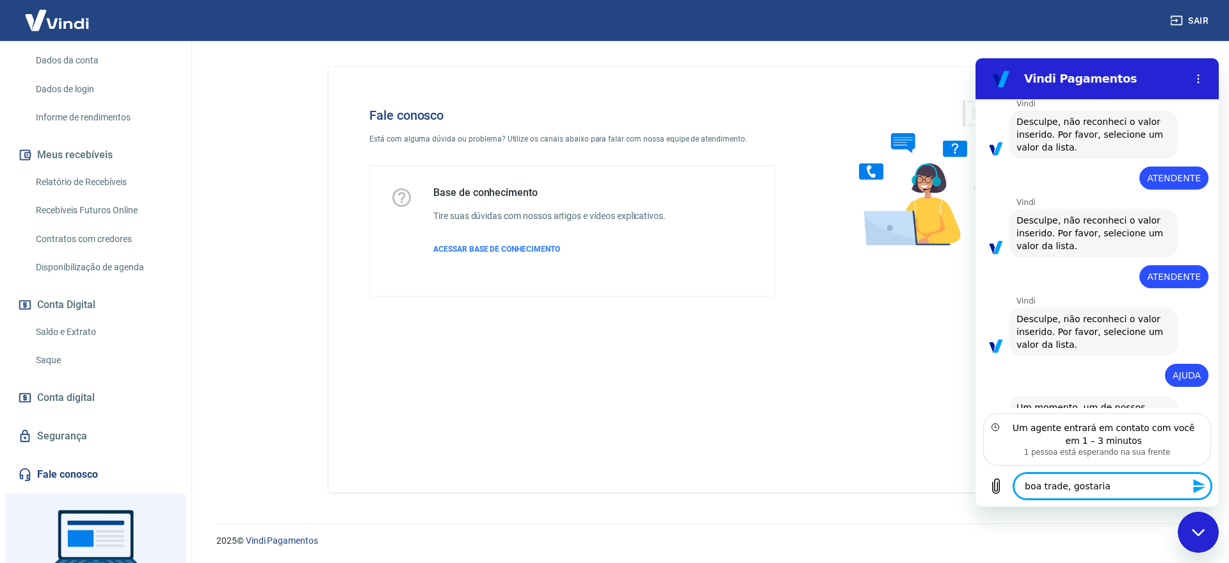
type textarea "x"
type textarea "boa trade, gostaria de"
type textarea "x"
type textarea "boa trade, gostaria de"
type textarea "x"
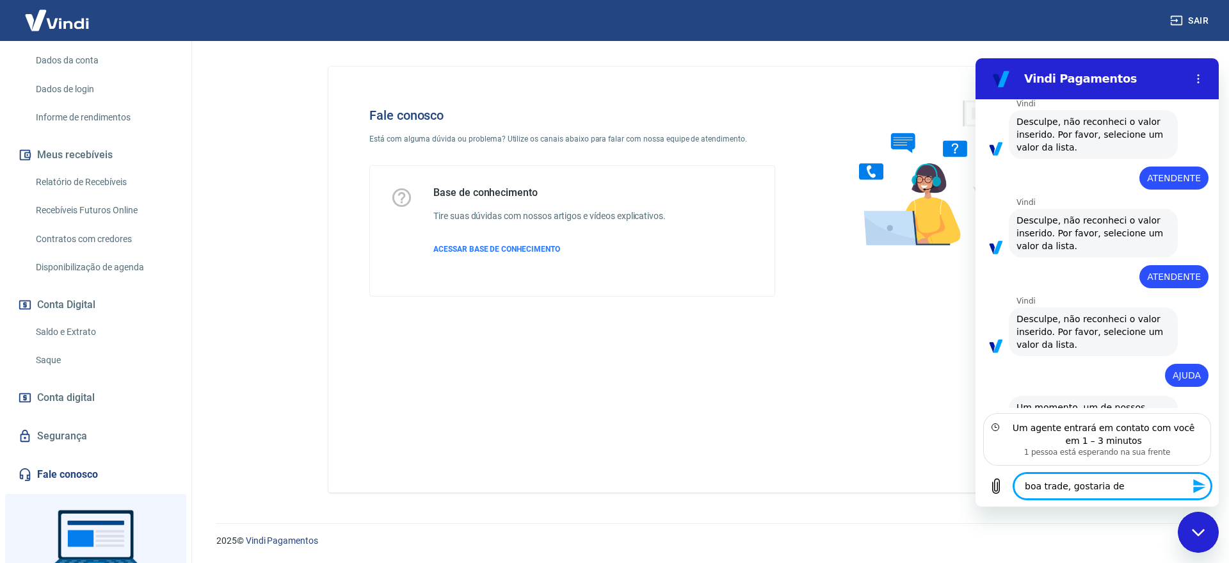
type textarea "boa trade, gostaria de v"
type textarea "x"
type textarea "boa trade, gostaria de ve"
type textarea "x"
type textarea "boa trade, gostaria de ver"
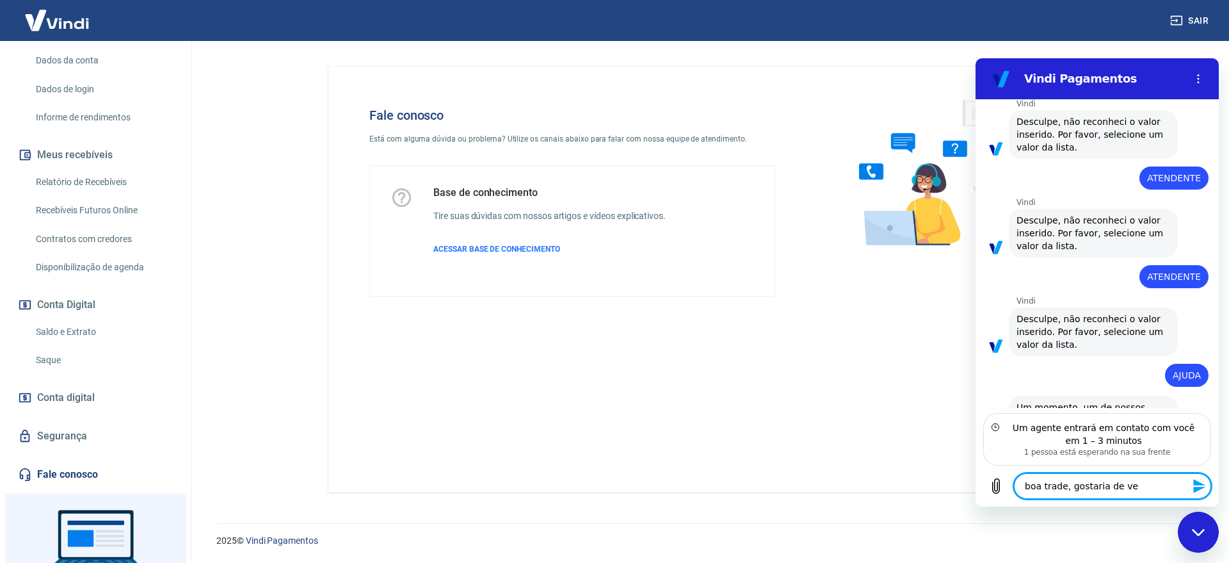
type textarea "x"
type textarea "boa trade, gostaria de veri"
type textarea "x"
type textarea "boa trade, gostaria de verif"
type textarea "x"
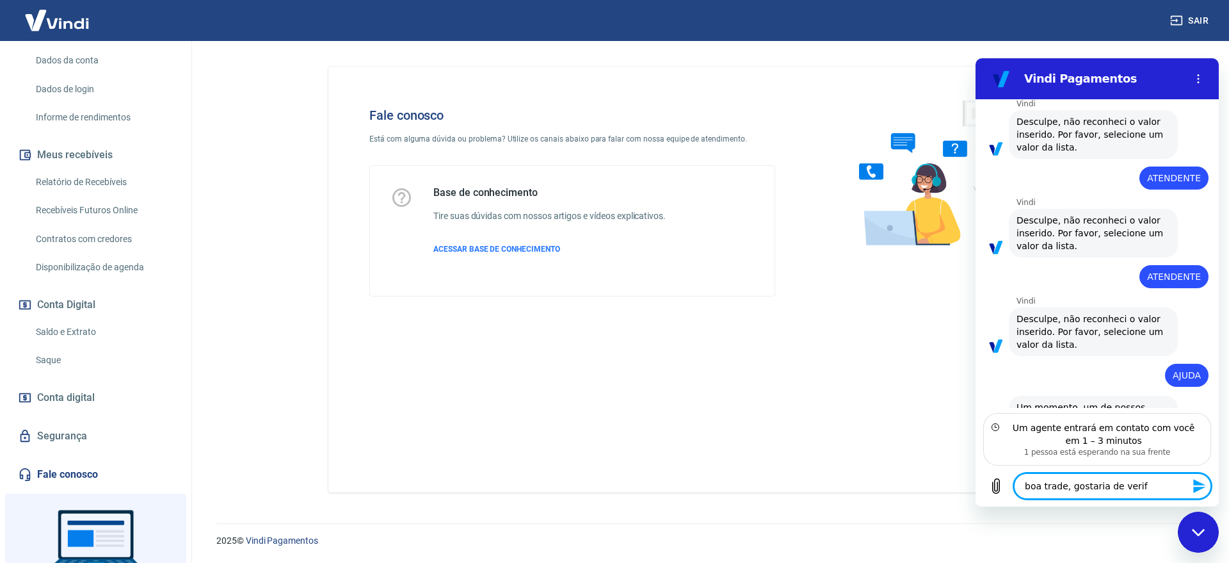
type textarea "boa trade, gostaria de verifi"
type textarea "x"
type textarea "boa trade, gostaria de verific"
type textarea "x"
type textarea "boa trade, gostaria de verifica"
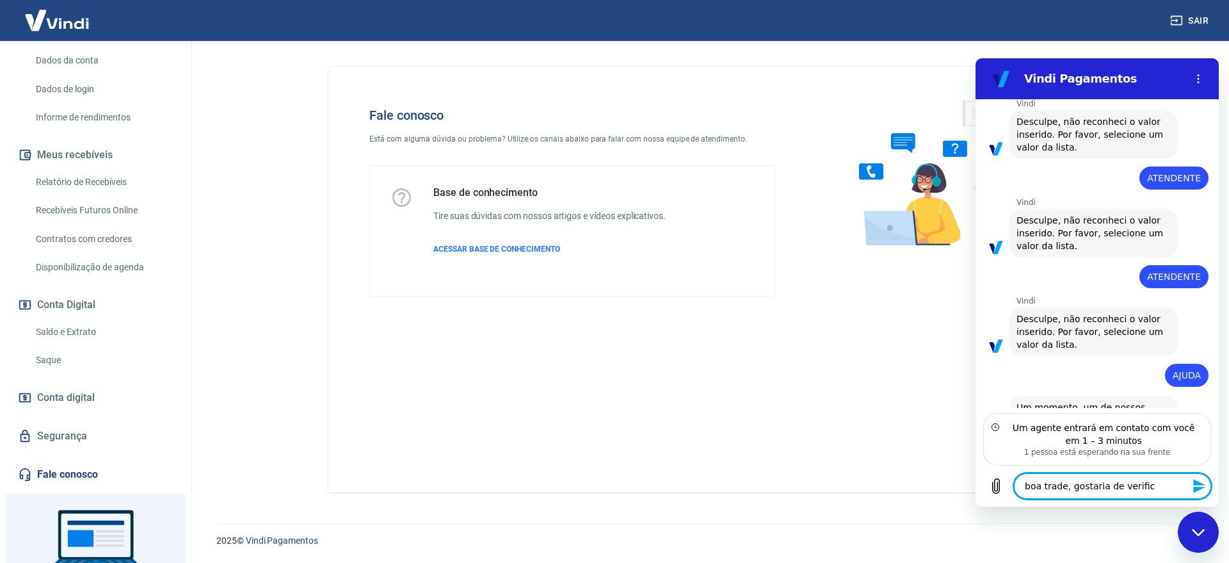
type textarea "x"
type textarea "boa trade, gostaria de verificar"
type textarea "x"
type textarea "boa trade, gostaria de verificar"
type textarea "x"
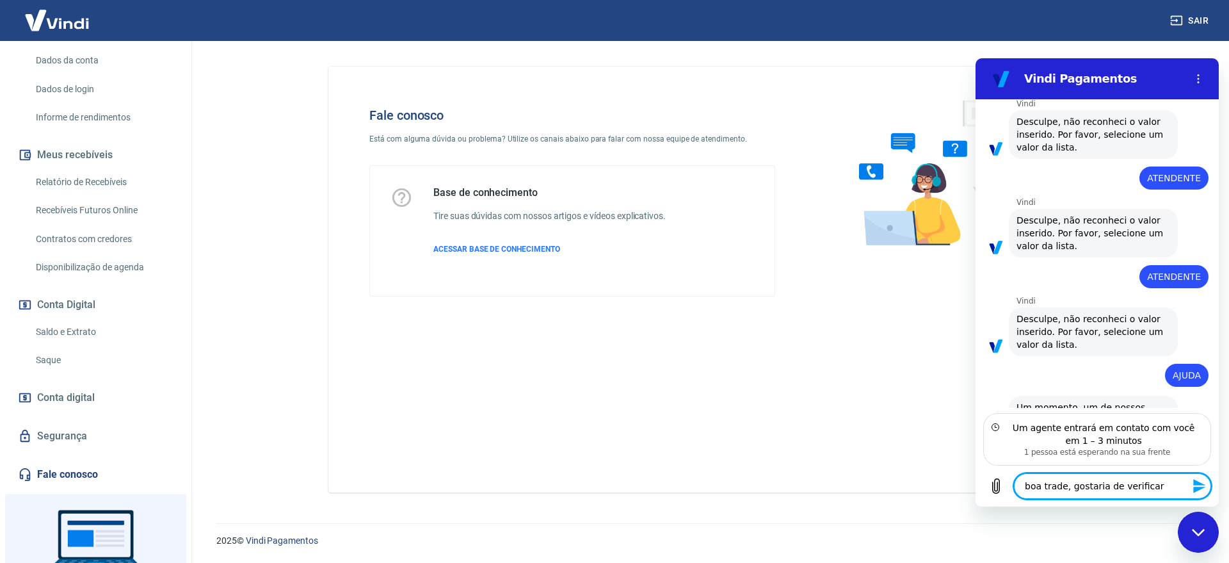
type textarea "boa trade, gostaria de verificar p"
type textarea "x"
type textarea "boa trade, gostaria de verificar po"
type textarea "x"
type textarea "boa trade, gostaria de verificar por"
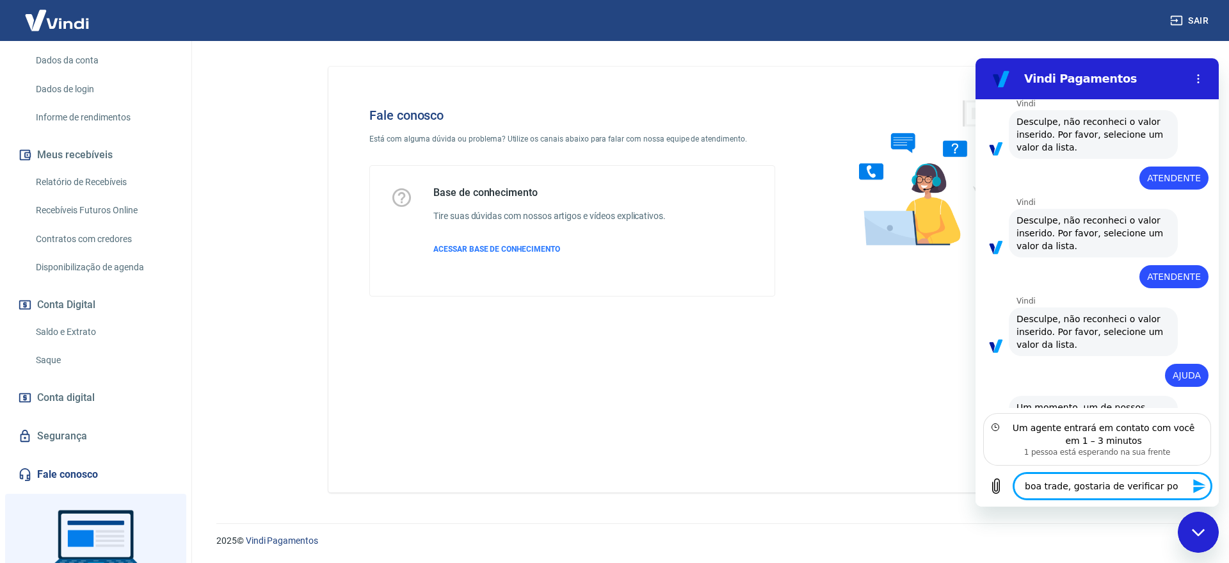
type textarea "x"
type textarea "boa trade, gostaria de verificar poru"
type textarea "x"
type textarea "boa trade, gostaria de verificar porue"
type textarea "x"
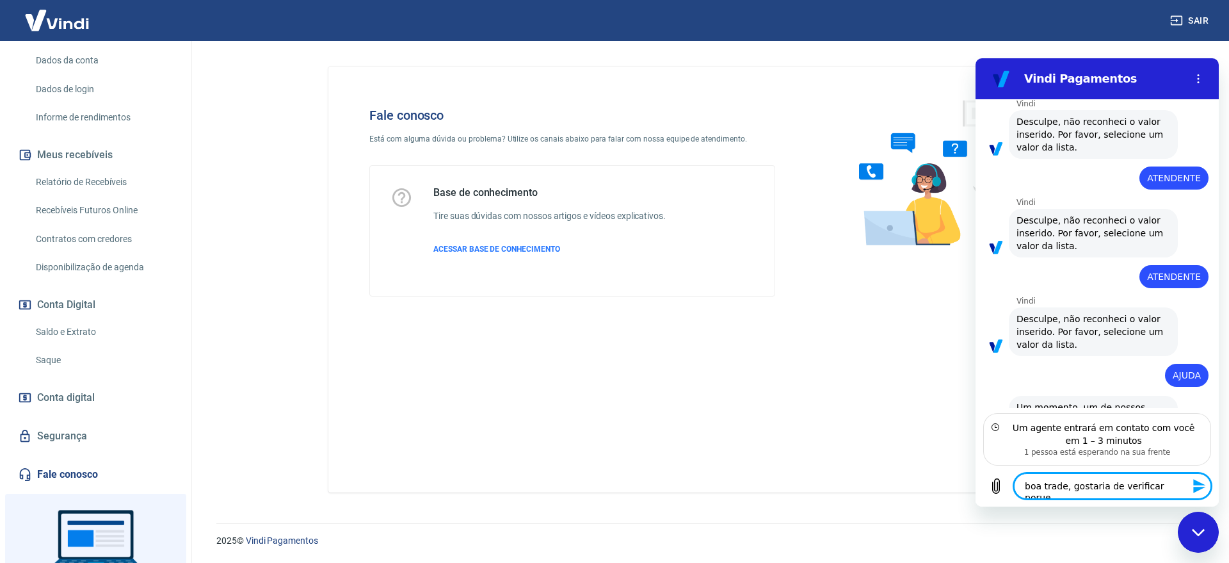
type textarea "boa trade, gostaria de verificar porue"
type textarea "x"
type textarea "boa trade, gostaria de verificar porue n"
type textarea "x"
type textarea "boa trade, gostaria de verificar porue nã"
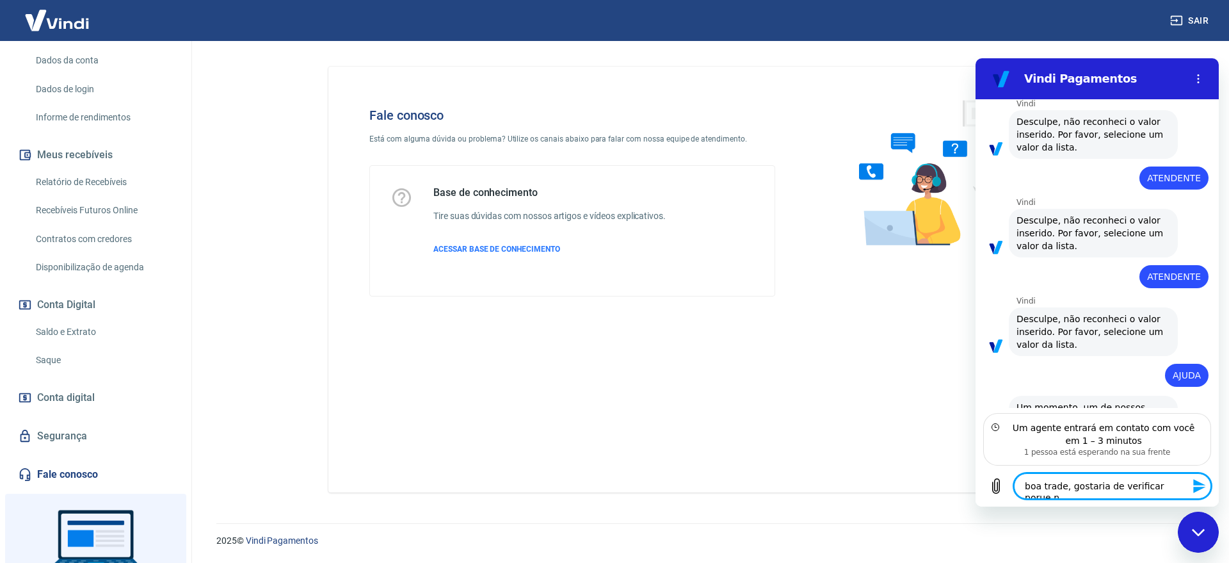
type textarea "x"
type textarea "boa trade, gostaria de verificar porue não"
type textarea "x"
type textarea "boa trade, gostaria de verificar porue não"
type textarea "x"
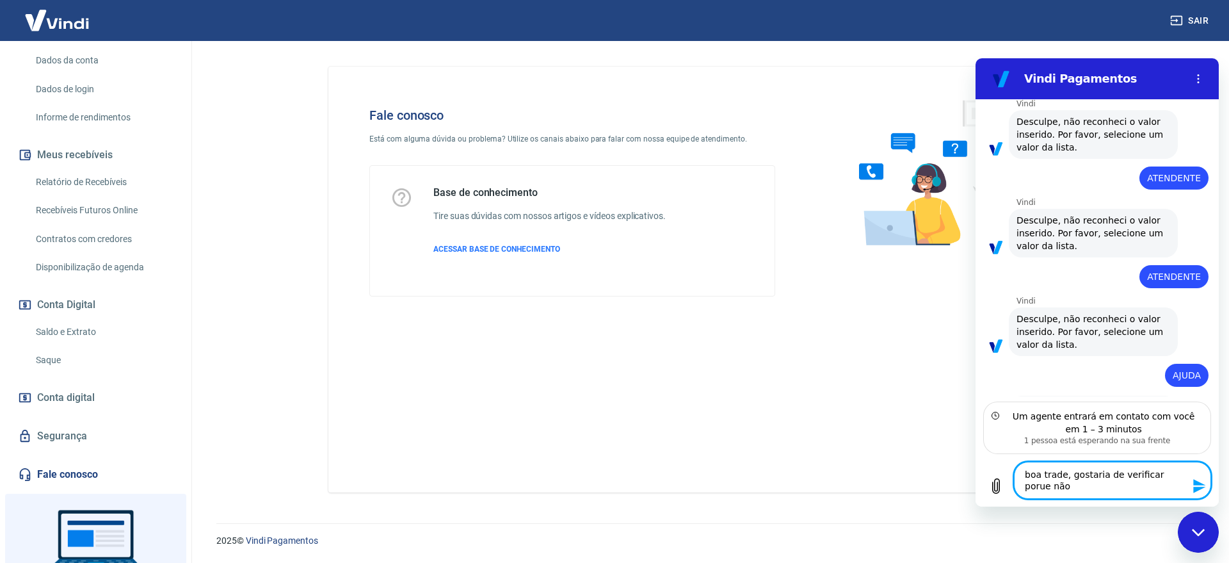
type textarea "boa trade, gostaria de verificar porue não h"
type textarea "x"
type textarea "boa trade, gostaria de verificar porue não ho"
type textarea "x"
type textarea "boa trade, gostaria de verificar porue não hou"
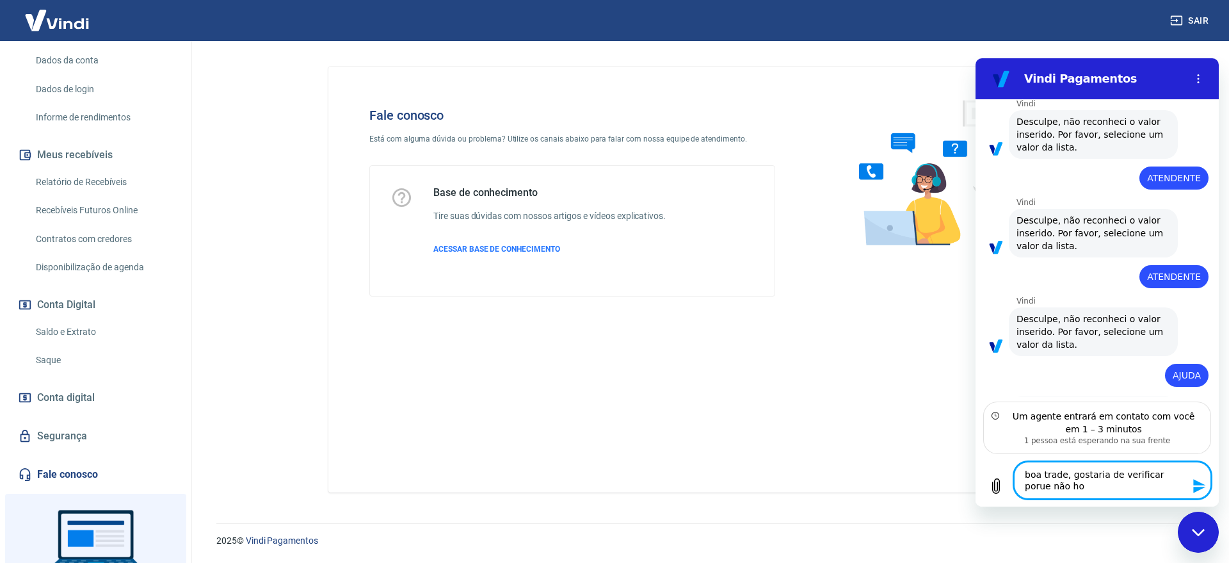
type textarea "x"
type textarea "boa trade, gostaria de verificar porue não houv"
type textarea "x"
type textarea "boa trade, gostaria de verificar porue não houve"
type textarea "x"
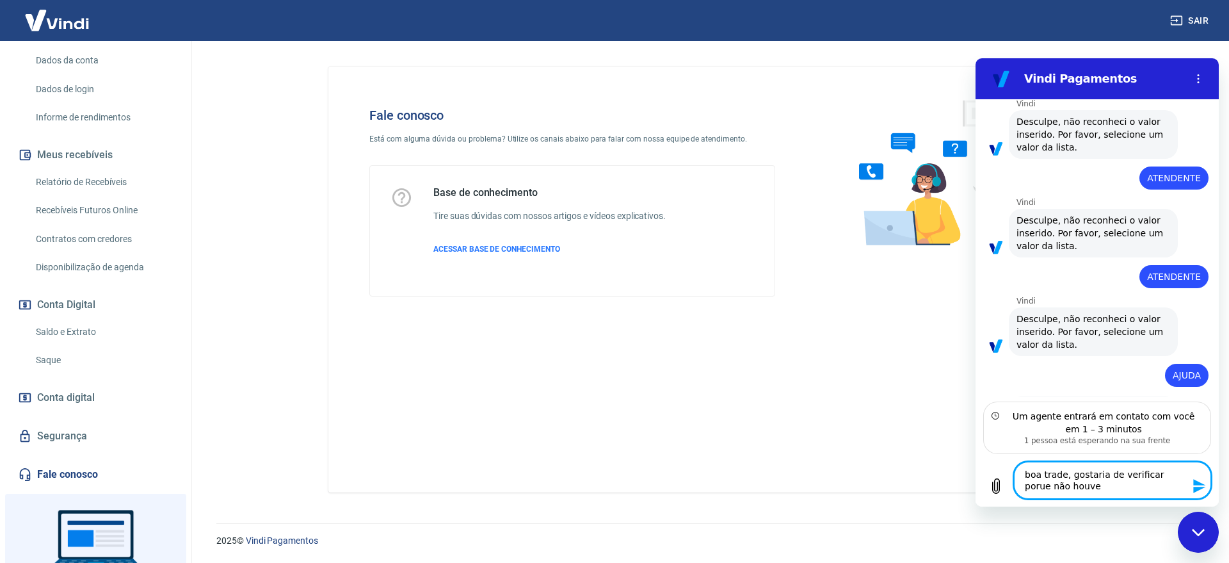
type textarea "boa trade, gostaria de verificar porue não houve"
type textarea "x"
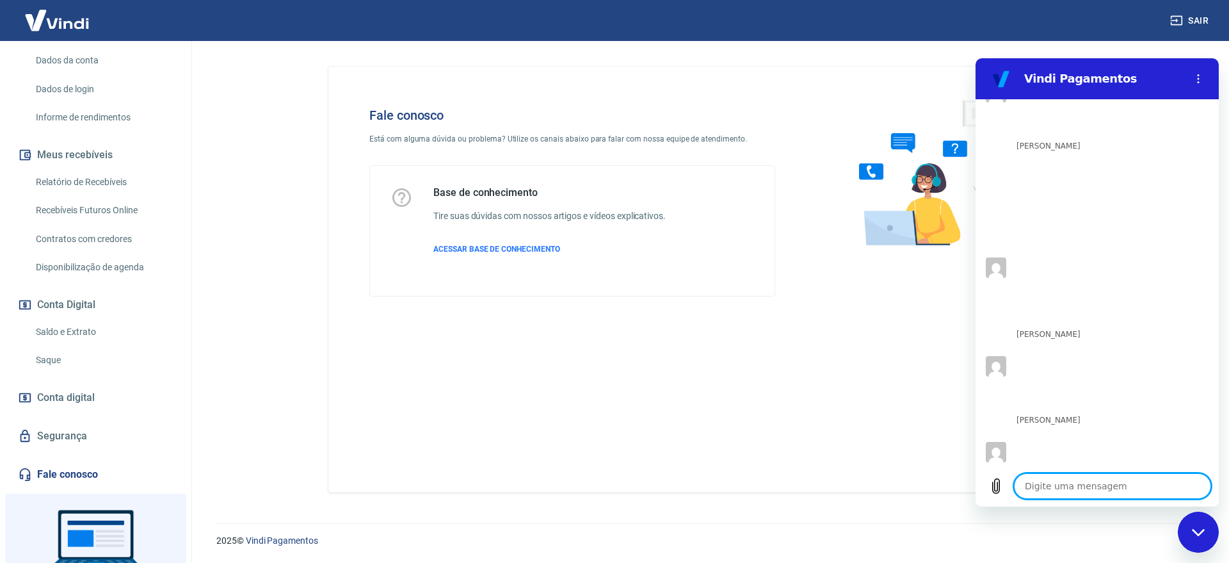
scroll to position [1917, 0]
